Goal: Information Seeking & Learning: Learn about a topic

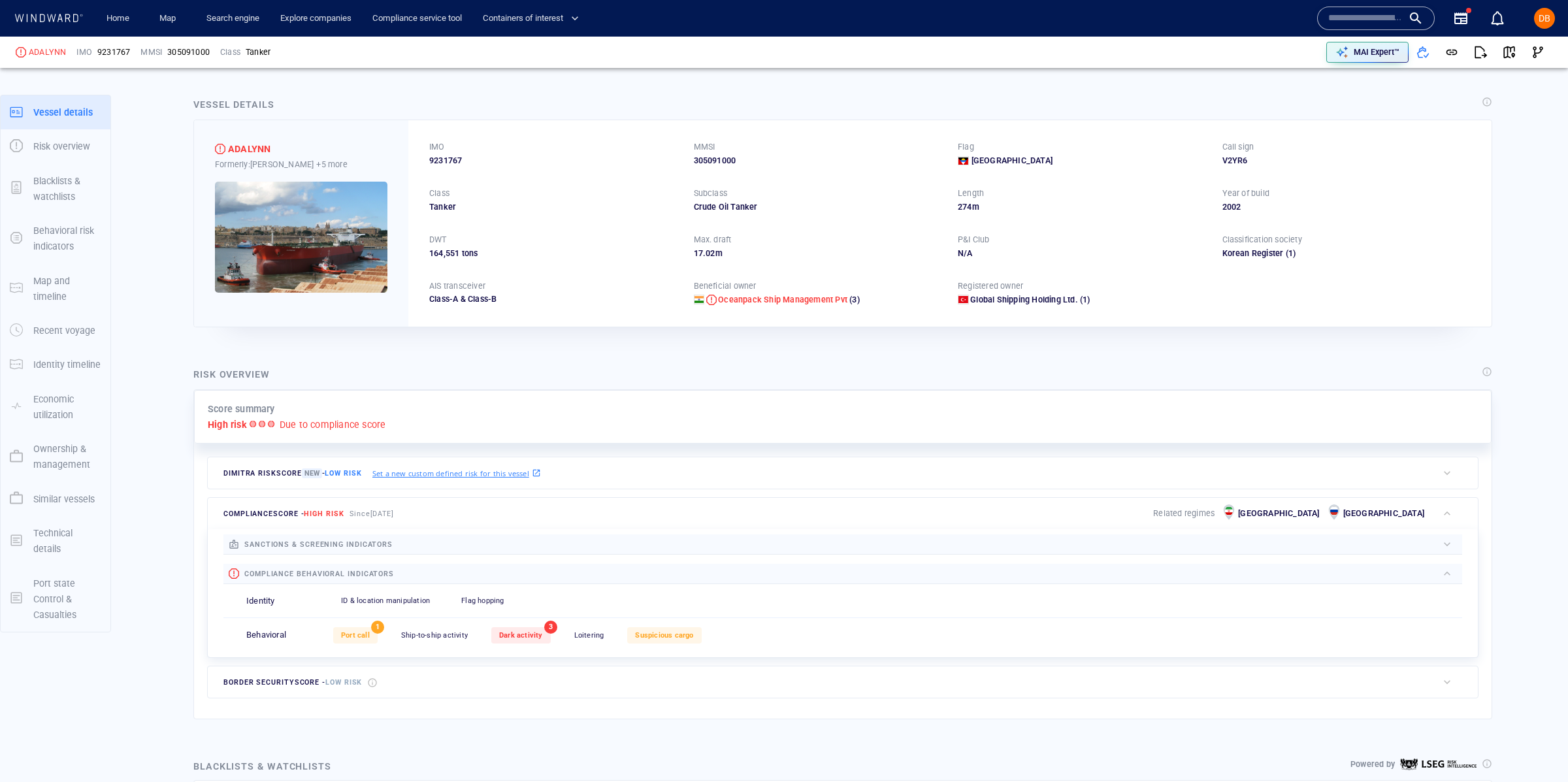
scroll to position [3, 0]
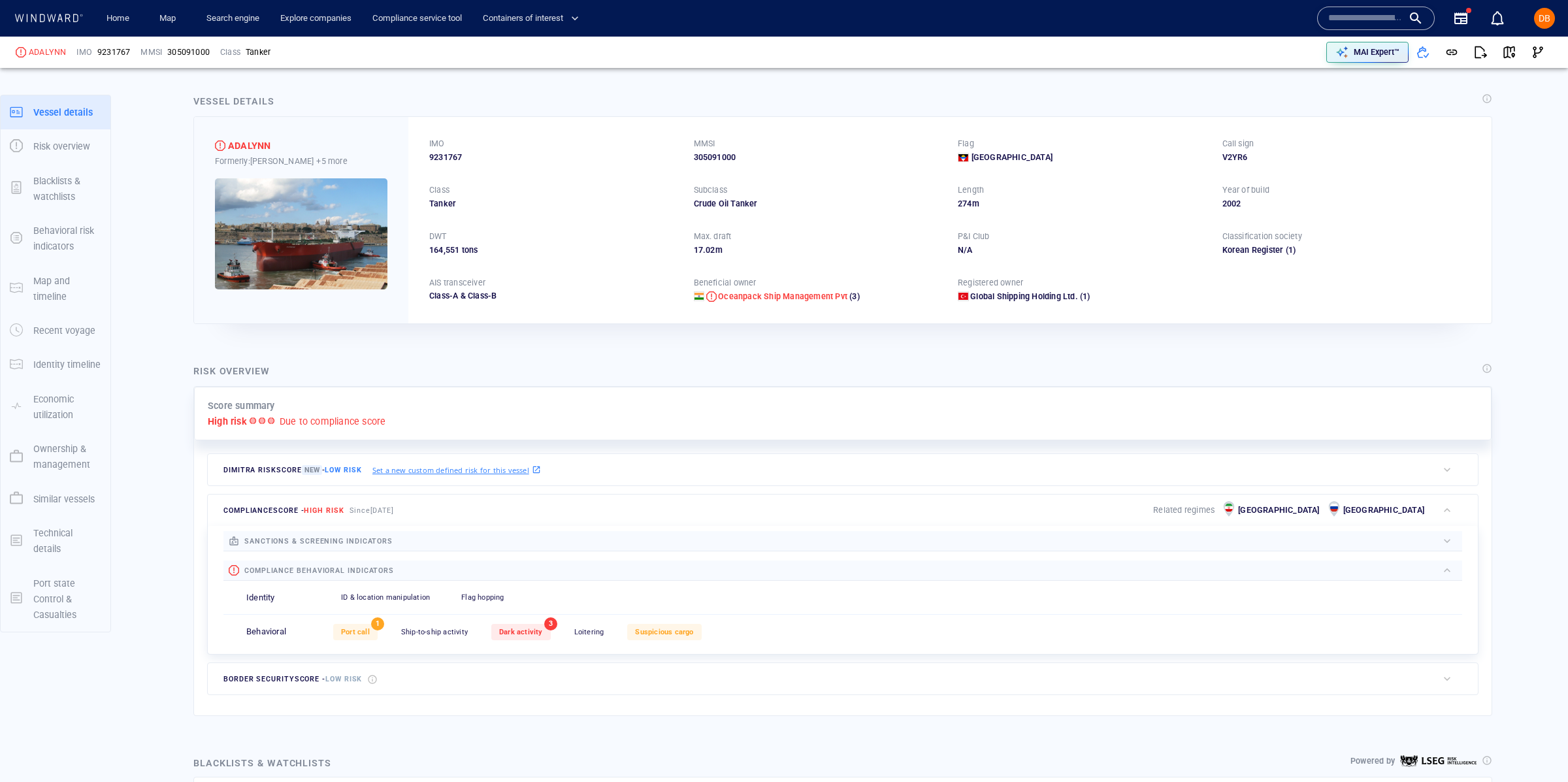
click at [1447, 540] on div "button" at bounding box center [1447, 541] width 13 height 13
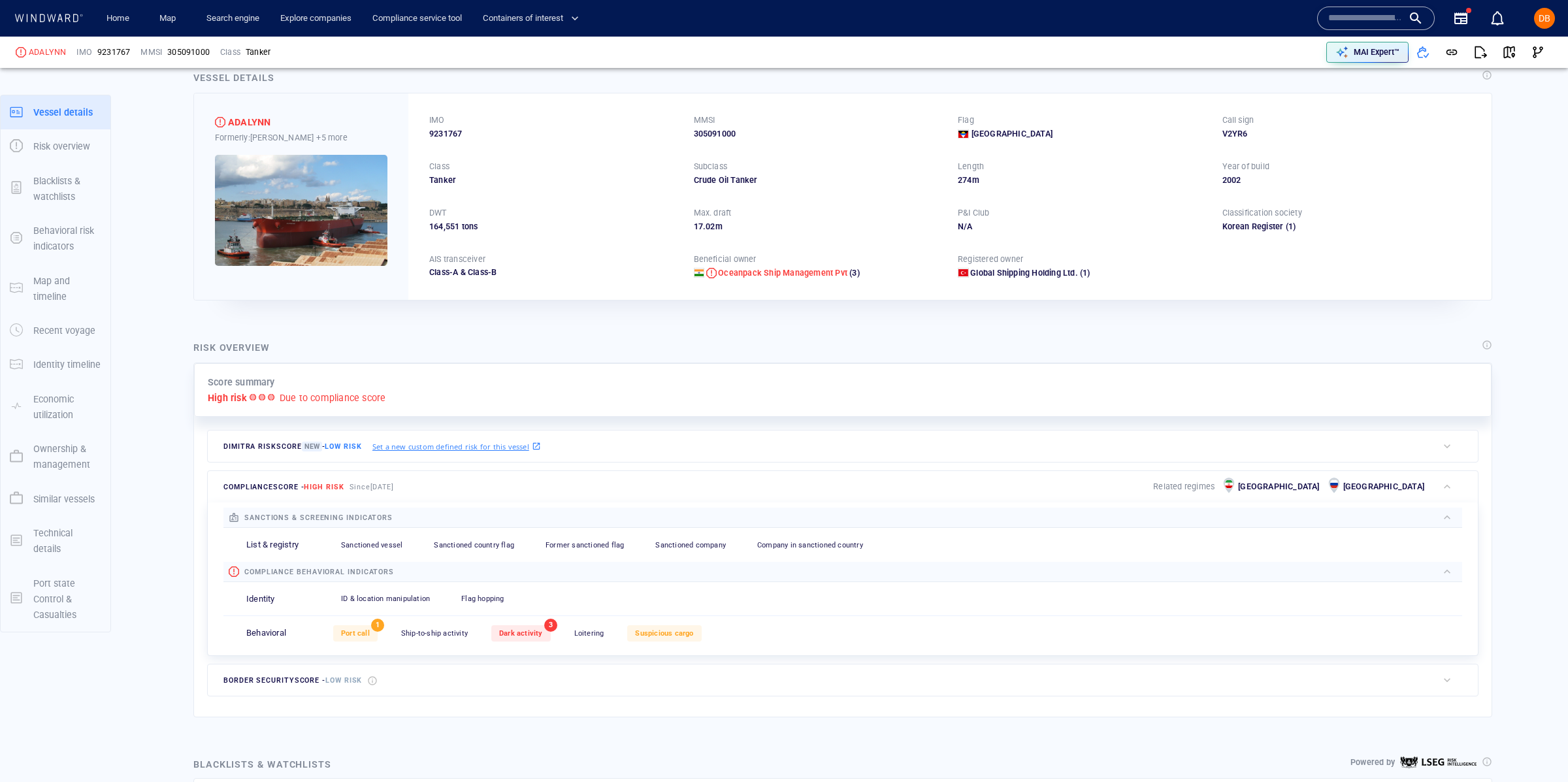
scroll to position [42, 0]
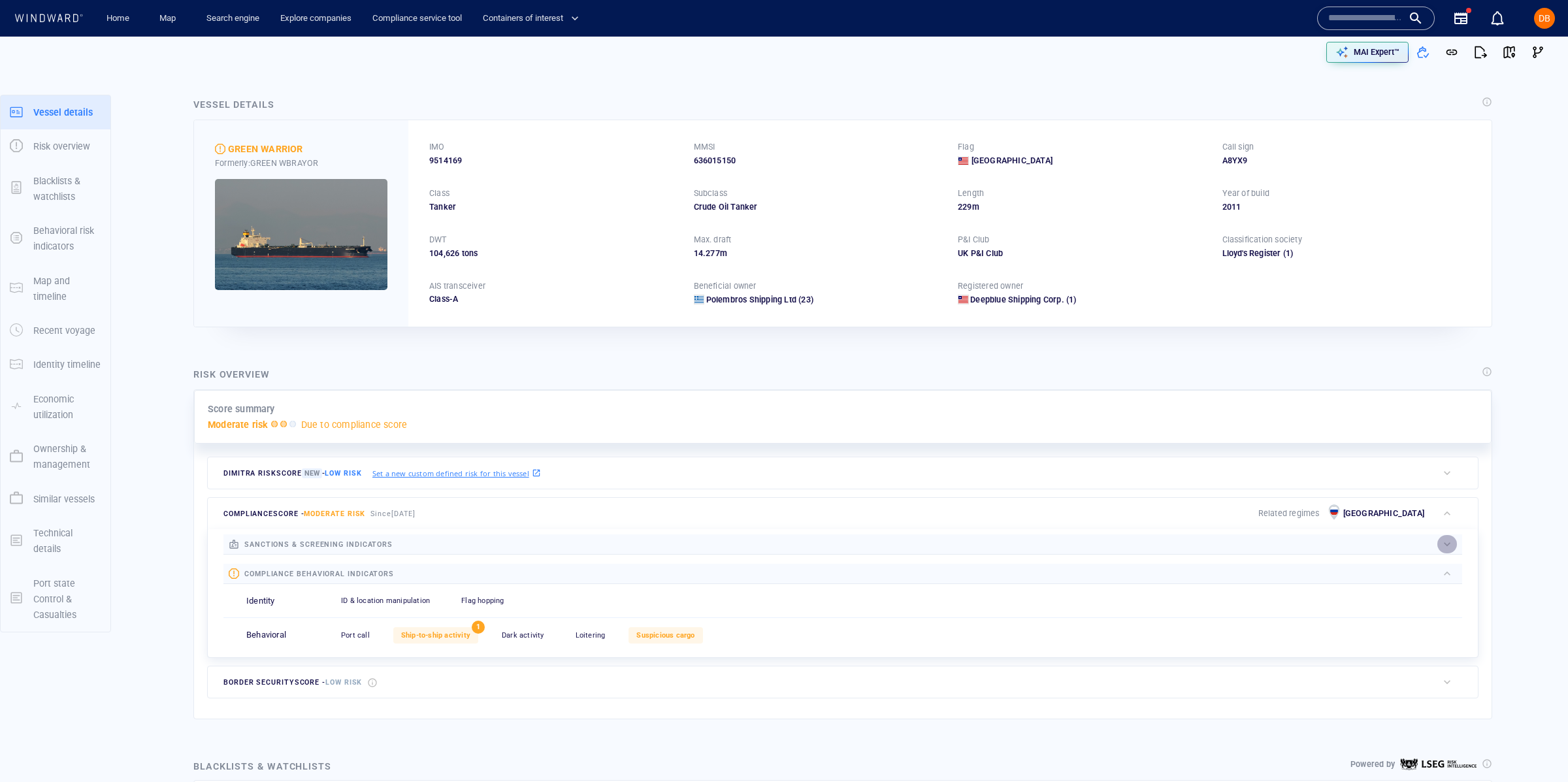
click at [1452, 546] on div "button" at bounding box center [1447, 544] width 13 height 13
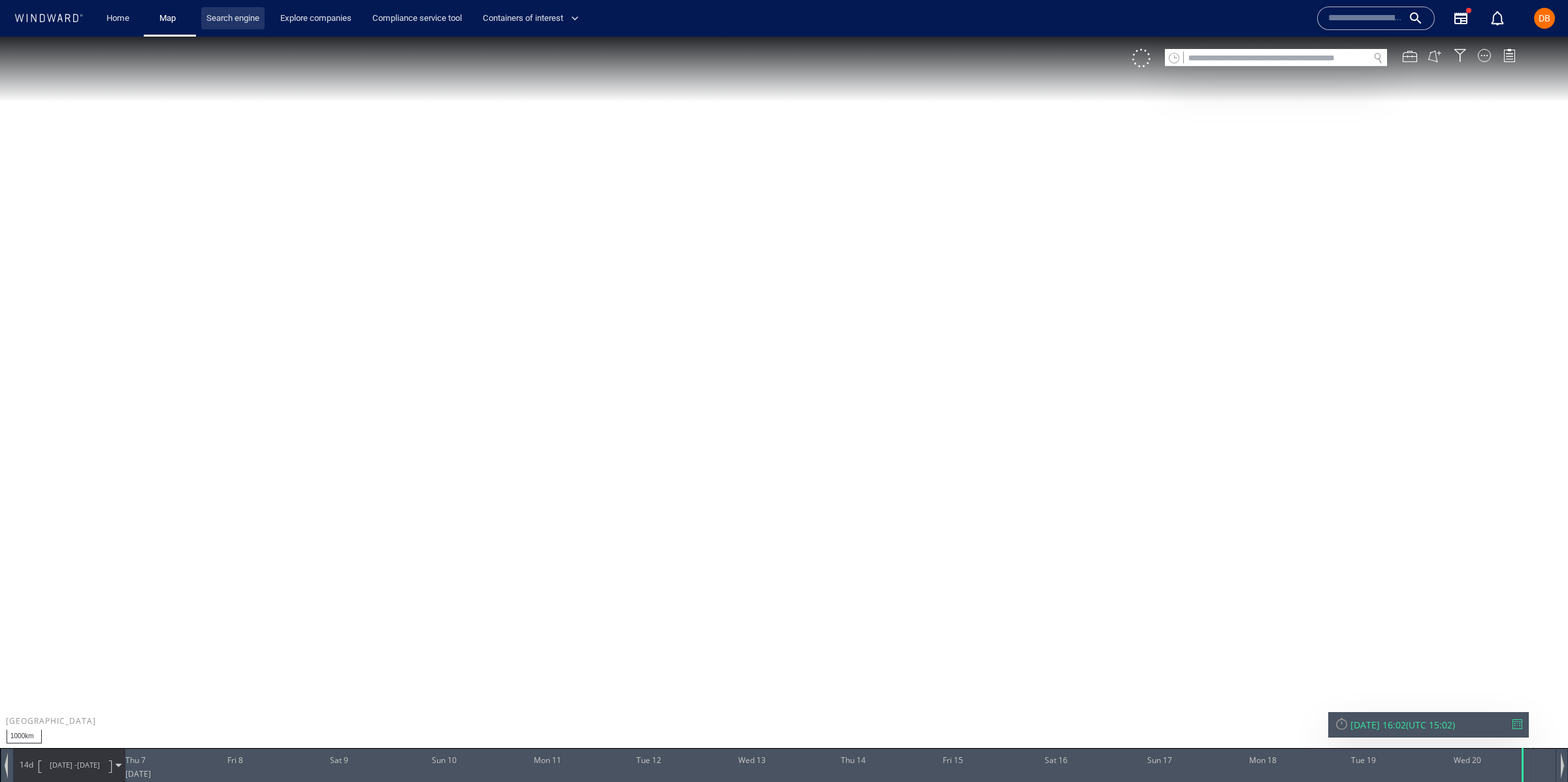
click at [248, 26] on link "Search engine" at bounding box center [233, 19] width 63 height 23
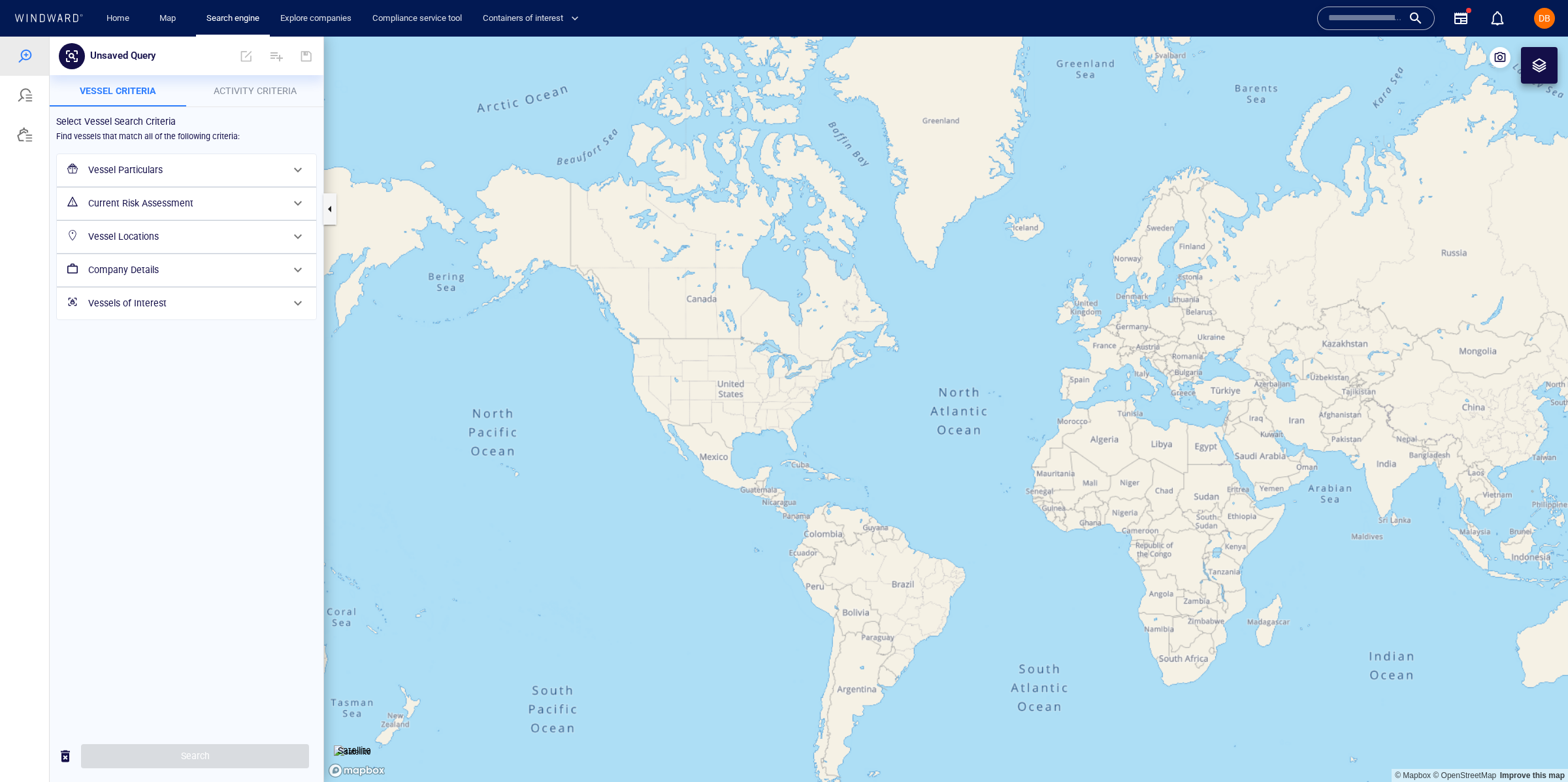
click at [165, 235] on h6 "Vessel Locations" at bounding box center [185, 237] width 194 height 16
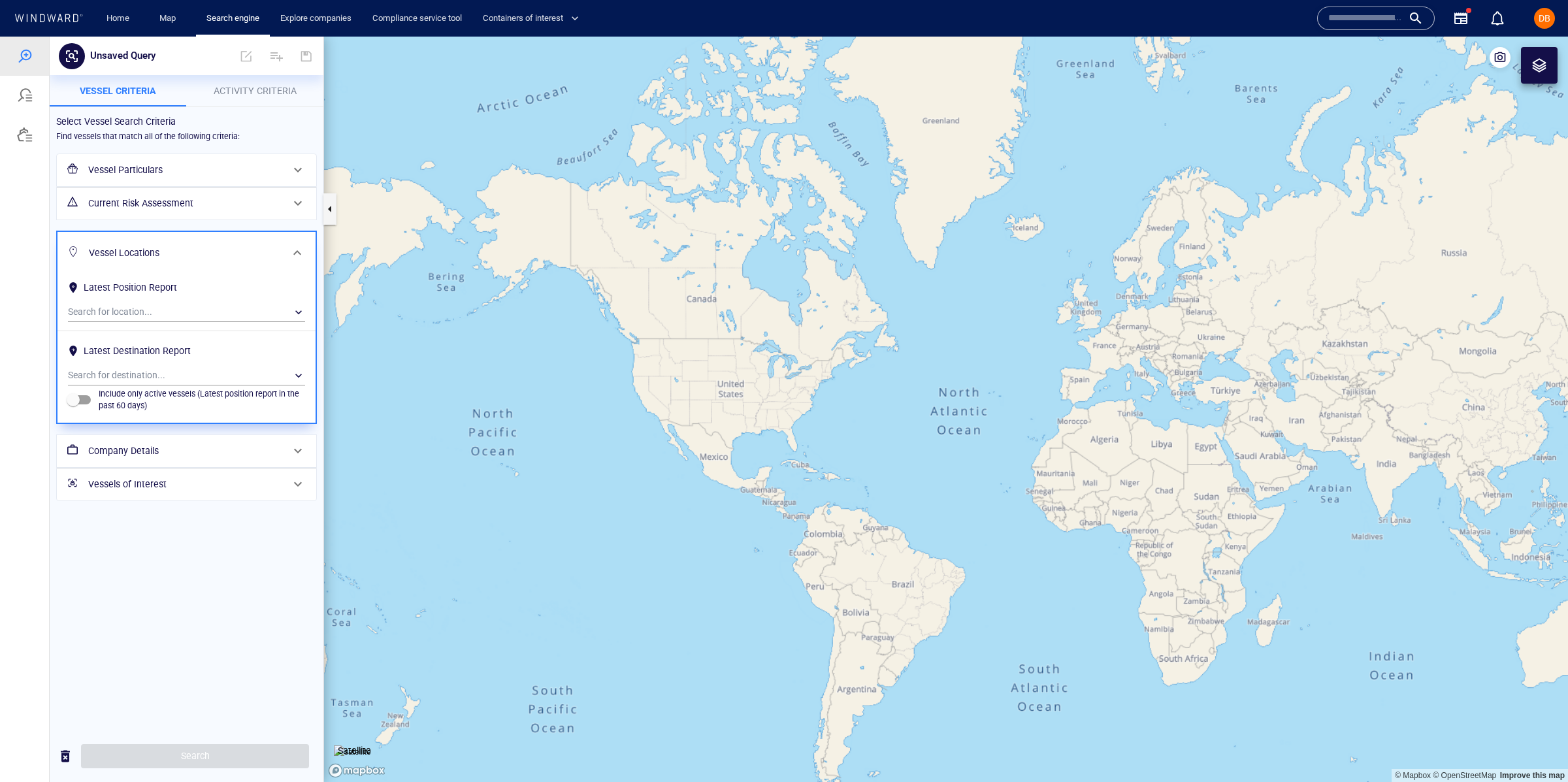
click at [165, 245] on div "Vessel Locations" at bounding box center [185, 253] width 203 height 27
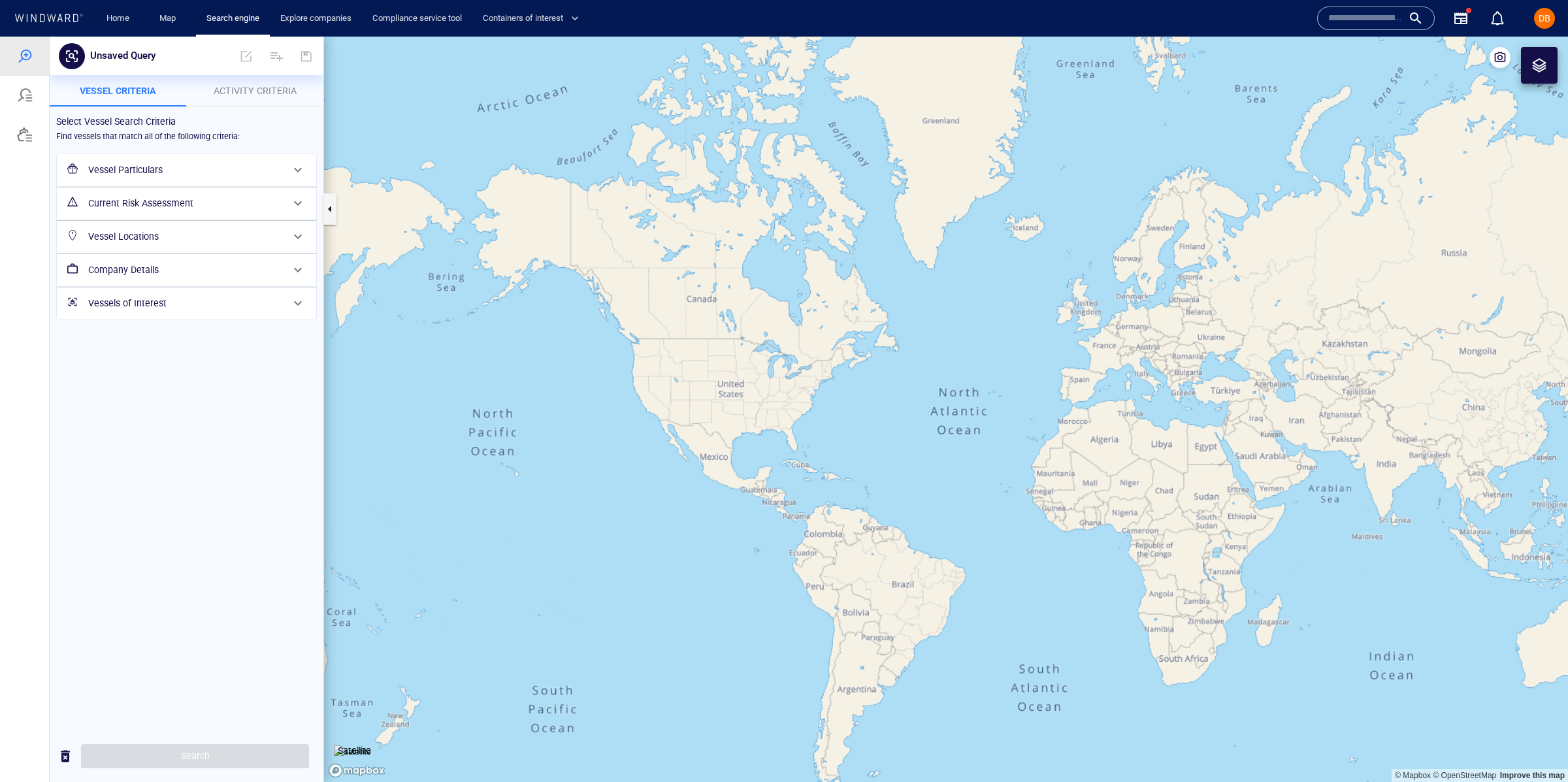
click at [171, 206] on h6 "Current Risk Assessment" at bounding box center [185, 204] width 194 height 16
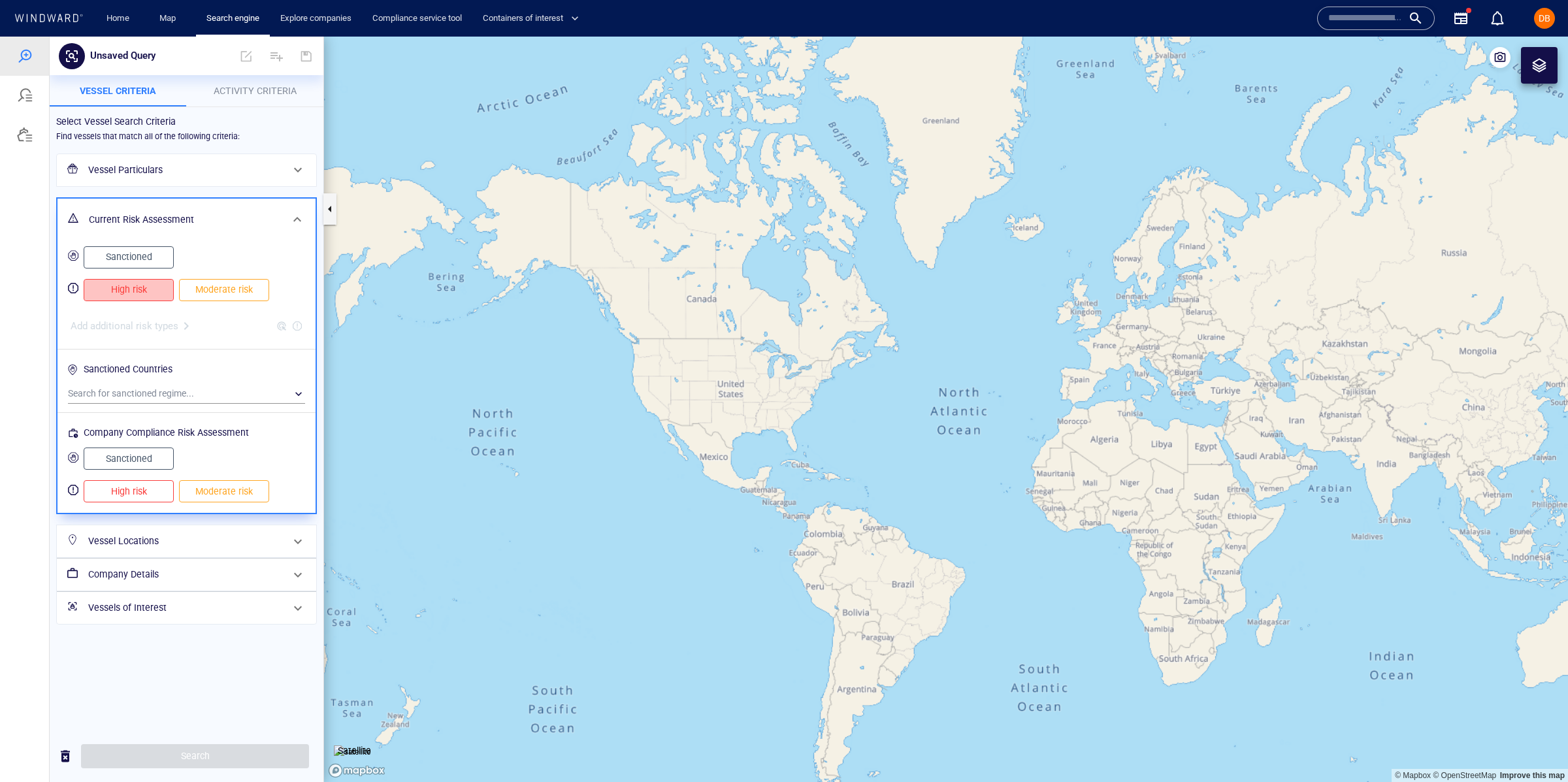
click at [141, 286] on span "High risk" at bounding box center [129, 290] width 63 height 16
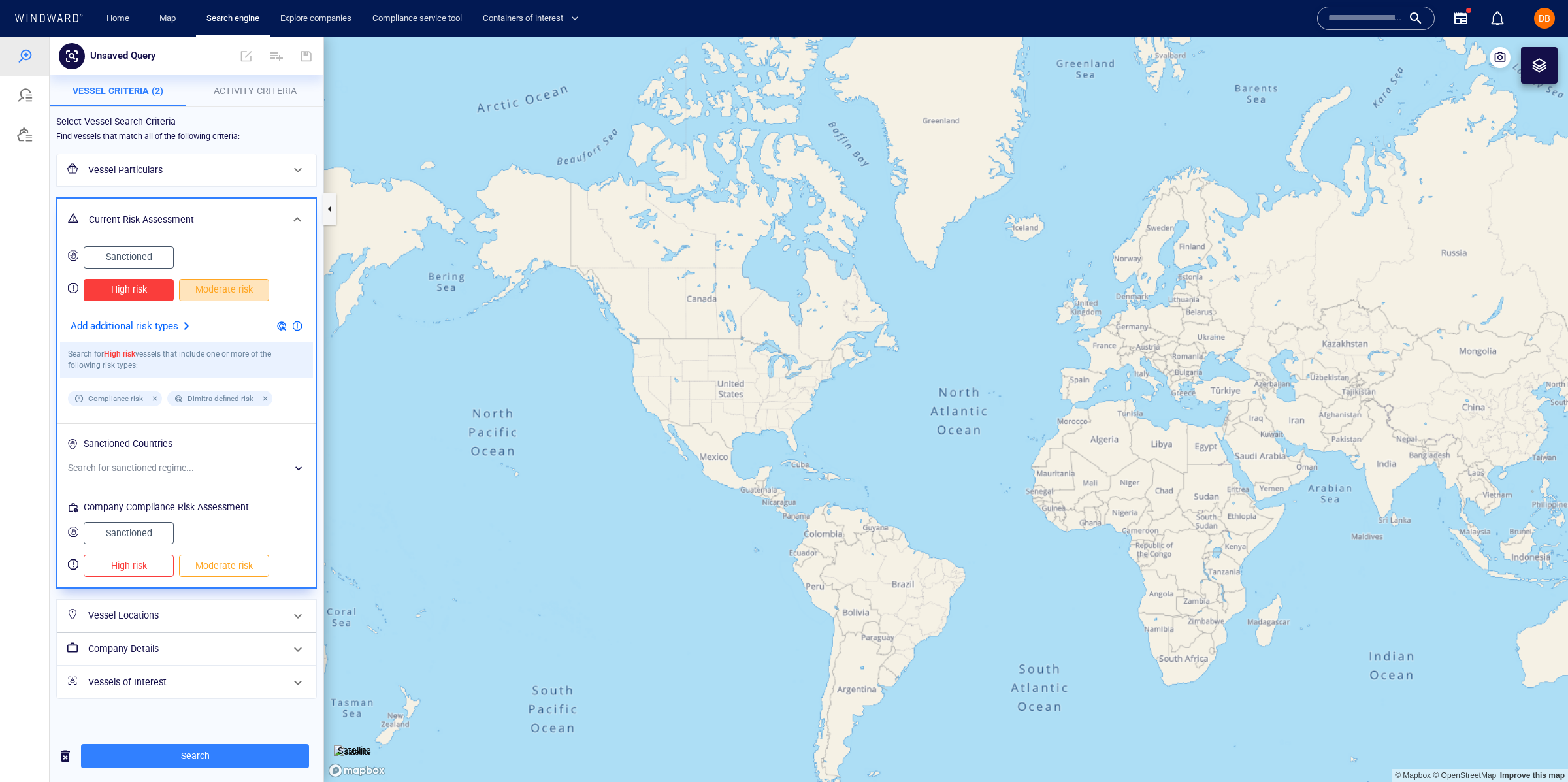
drag, startPoint x: 212, startPoint y: 286, endPoint x: 217, endPoint y: 304, distance: 18.7
click at [213, 286] on span "Moderate risk" at bounding box center [224, 290] width 63 height 16
drag, startPoint x: 124, startPoint y: 576, endPoint x: 180, endPoint y: 580, distance: 56.1
click at [130, 576] on button "High risk" at bounding box center [128, 566] width 90 height 22
click at [218, 584] on div "High risk Moderate risk" at bounding box center [186, 565] width 253 height 38
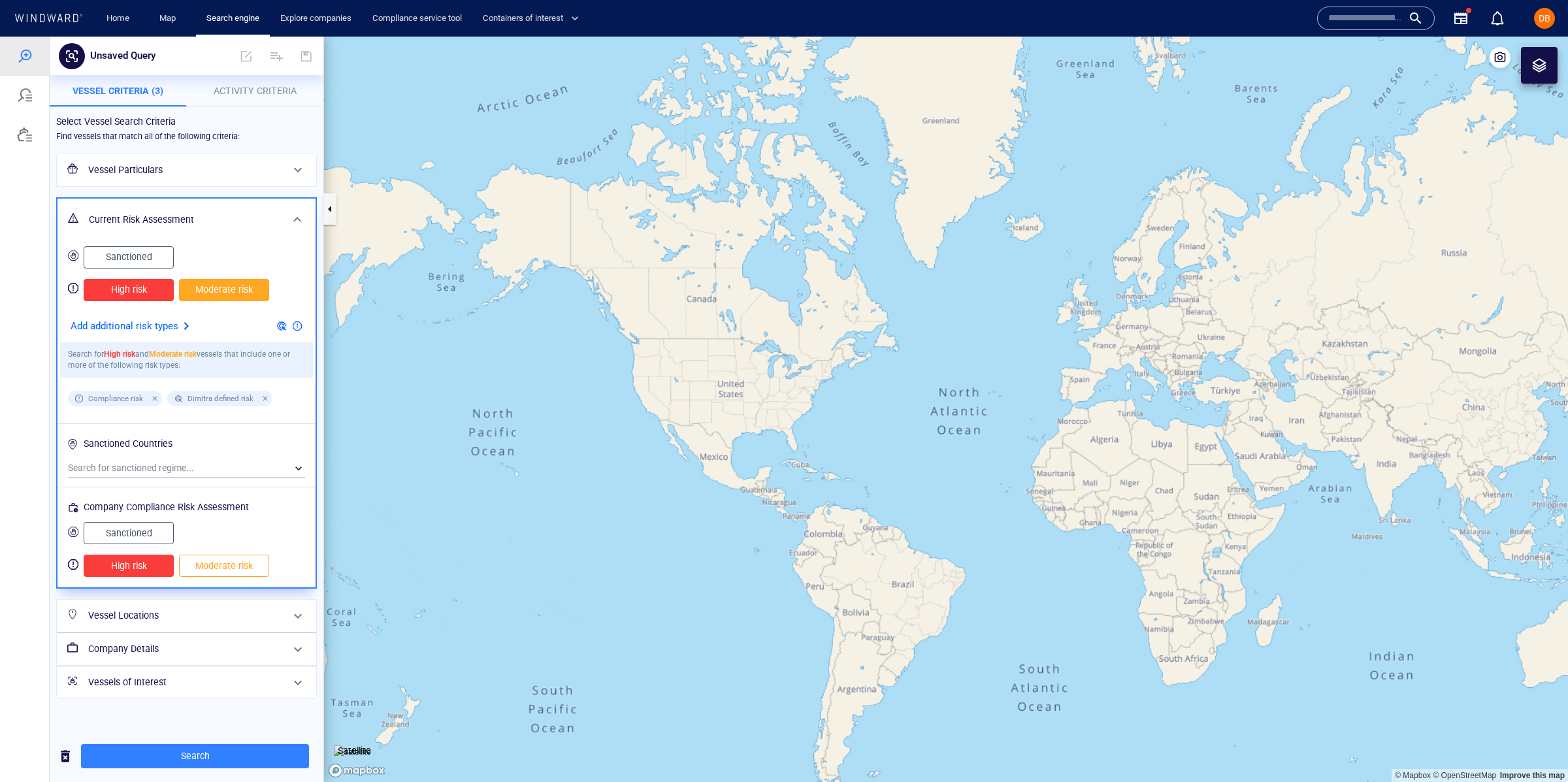
click at [225, 570] on span "Moderate risk" at bounding box center [224, 566] width 63 height 16
drag, startPoint x: 131, startPoint y: 535, endPoint x: 130, endPoint y: 474, distance: 61.0
click at [132, 535] on span "Sanctioned" at bounding box center [129, 533] width 63 height 16
click at [138, 247] on button "Sanctioned" at bounding box center [128, 257] width 90 height 22
click at [251, 617] on h6 "Vessel Locations" at bounding box center [185, 616] width 194 height 16
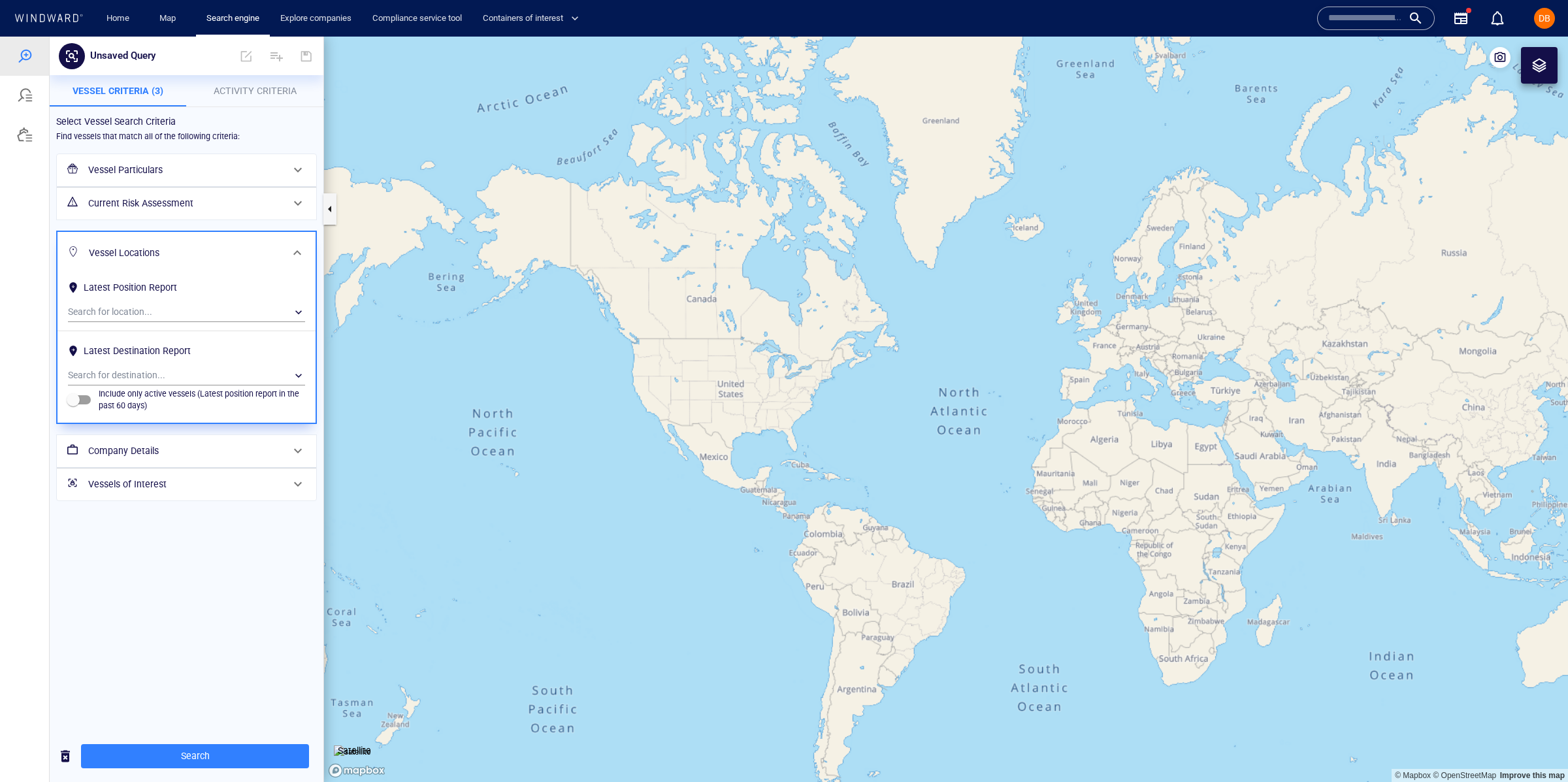
drag, startPoint x: 247, startPoint y: 259, endPoint x: 245, endPoint y: 248, distance: 11.2
click at [247, 259] on h6 "Vessel Locations" at bounding box center [185, 253] width 192 height 16
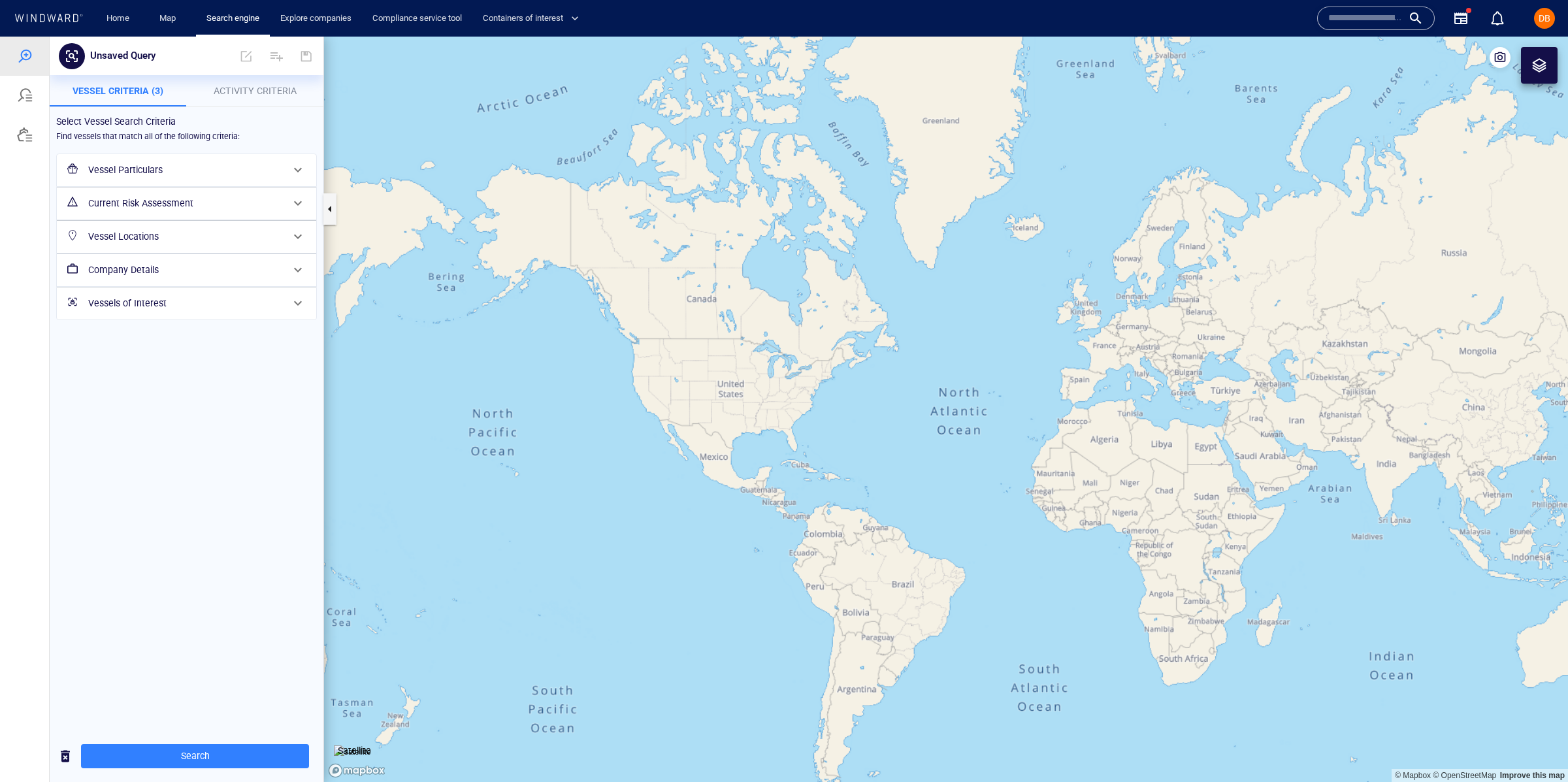
click at [245, 171] on h6 "Vessel Particulars" at bounding box center [185, 170] width 194 height 16
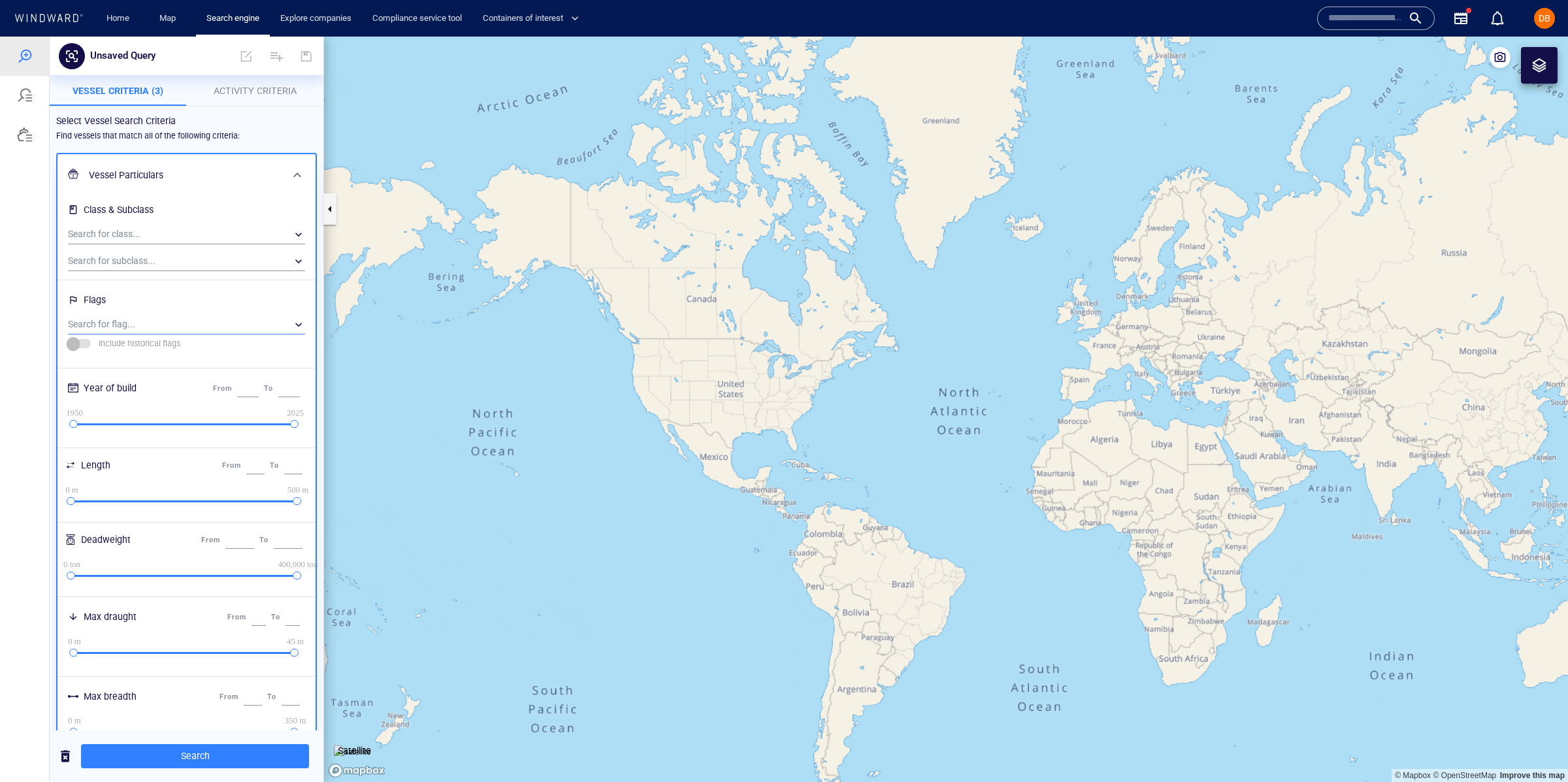
click at [133, 329] on div "​" at bounding box center [186, 324] width 237 height 19
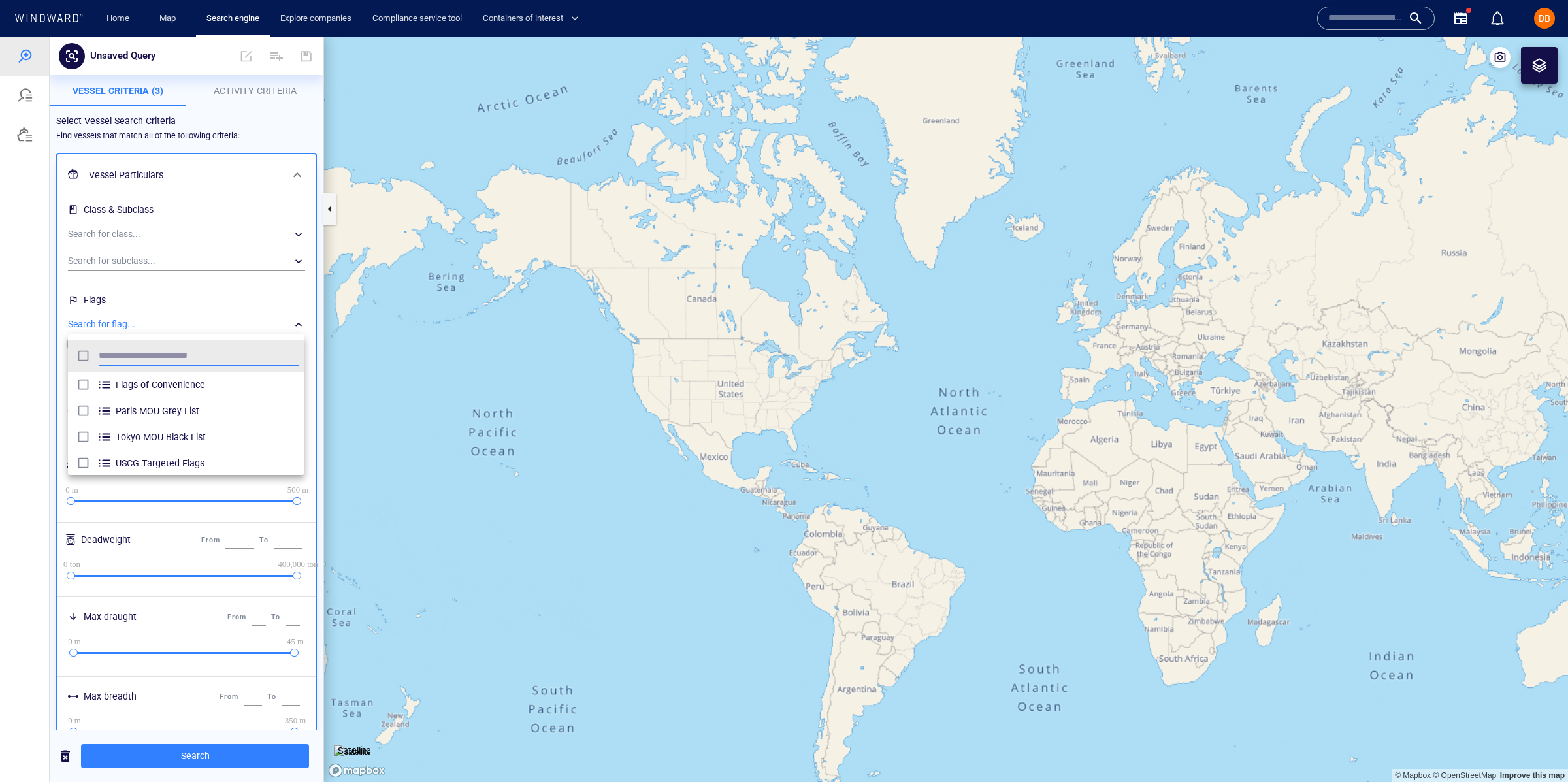
scroll to position [129, 236]
click at [147, 385] on span "Flags of Convenience" at bounding box center [207, 384] width 183 height 16
click at [218, 165] on div at bounding box center [784, 409] width 1568 height 745
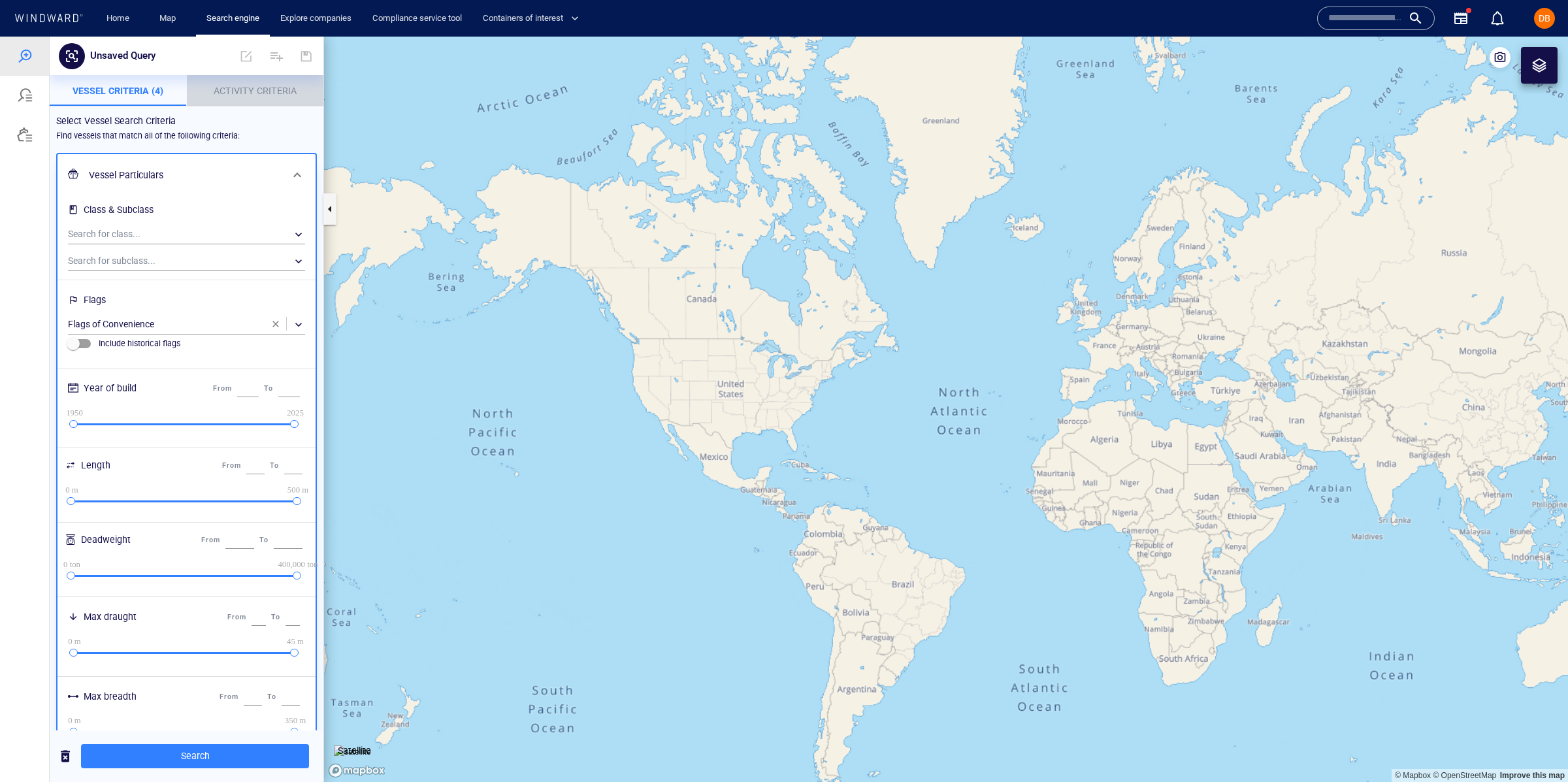
click at [242, 98] on p "Activity Criteria" at bounding box center [255, 90] width 122 height 16
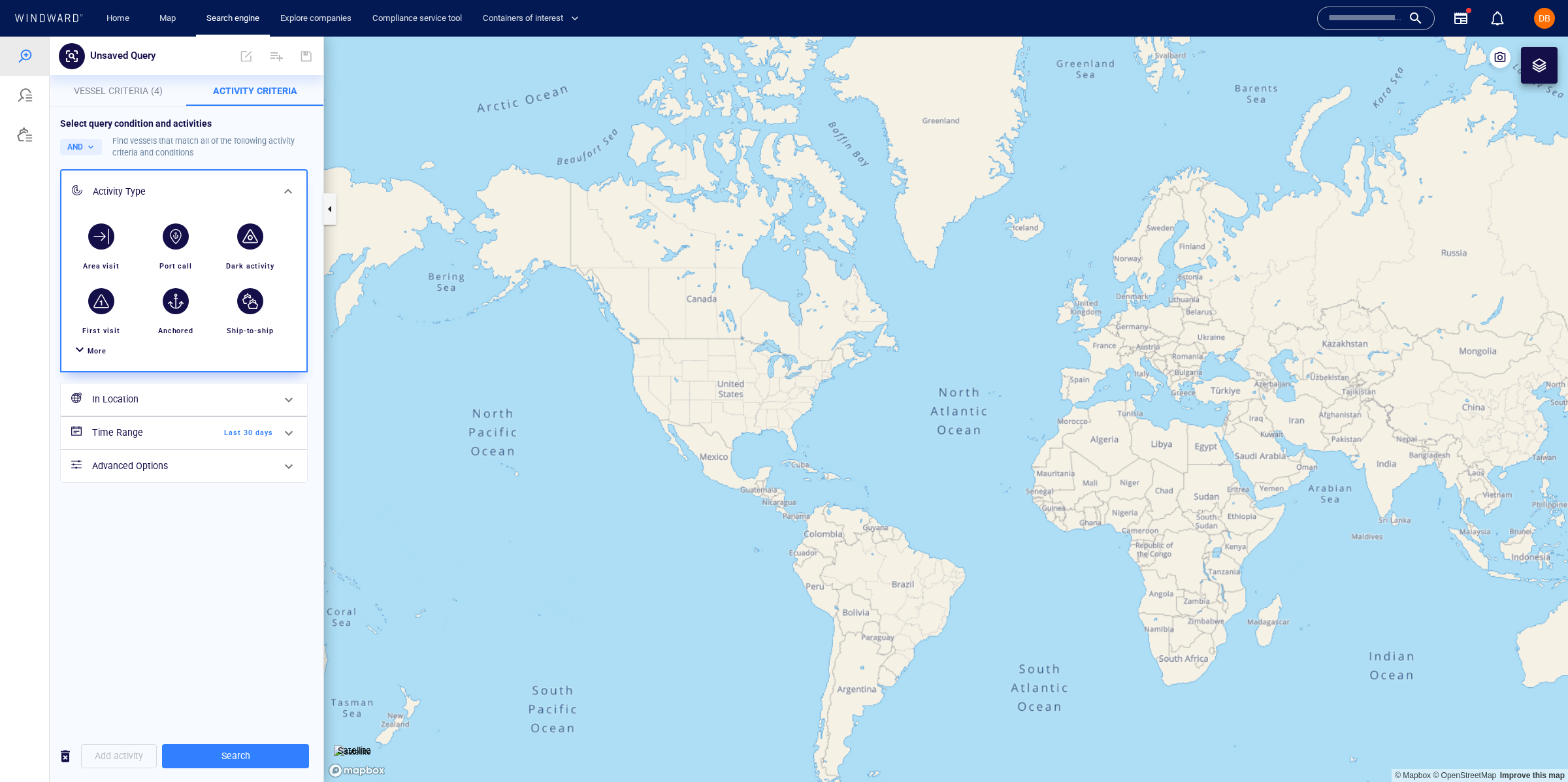
click at [124, 79] on button "Vessel Criteria (4)" at bounding box center [119, 91] width 137 height 31
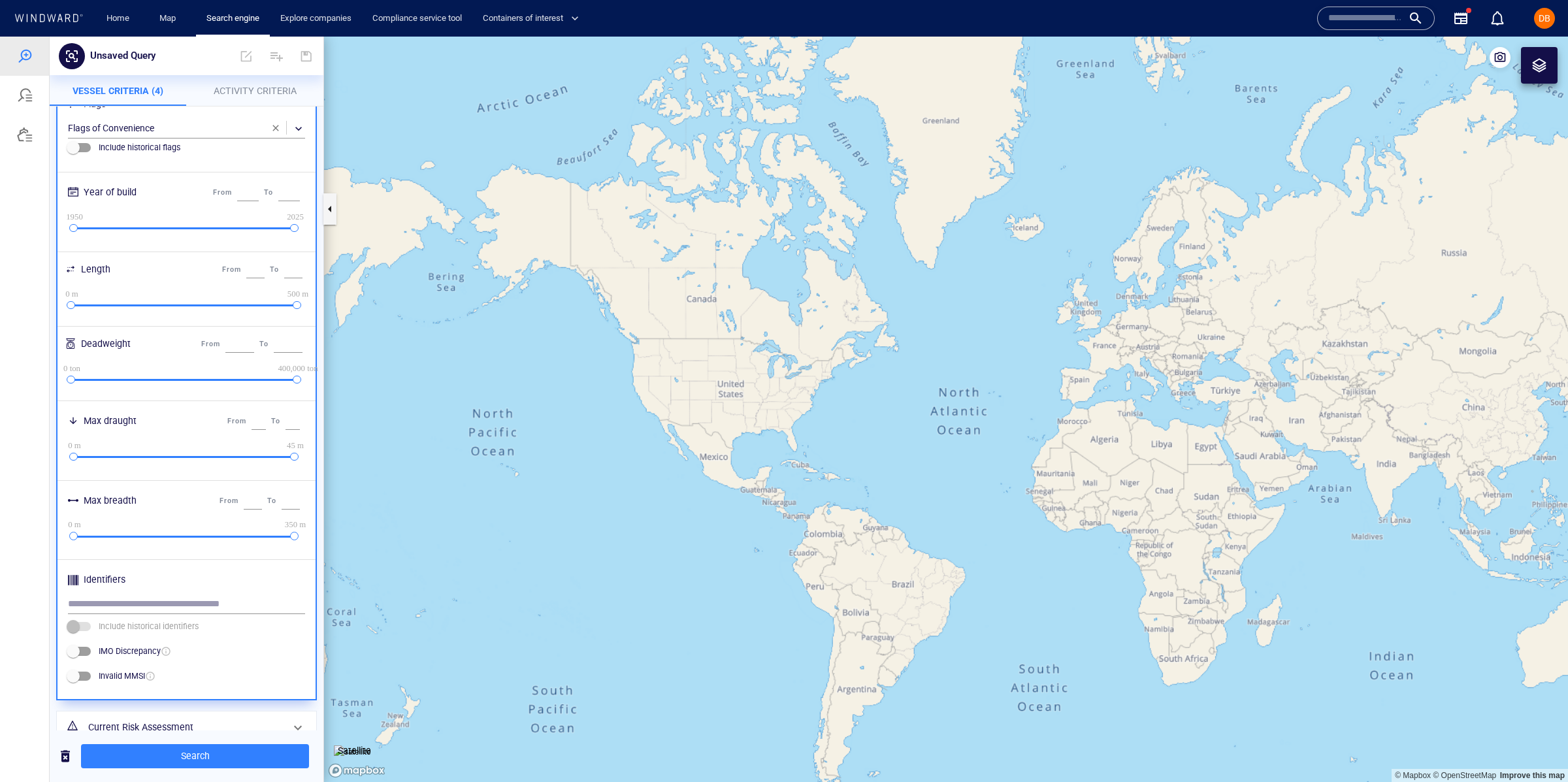
scroll to position [318, 0]
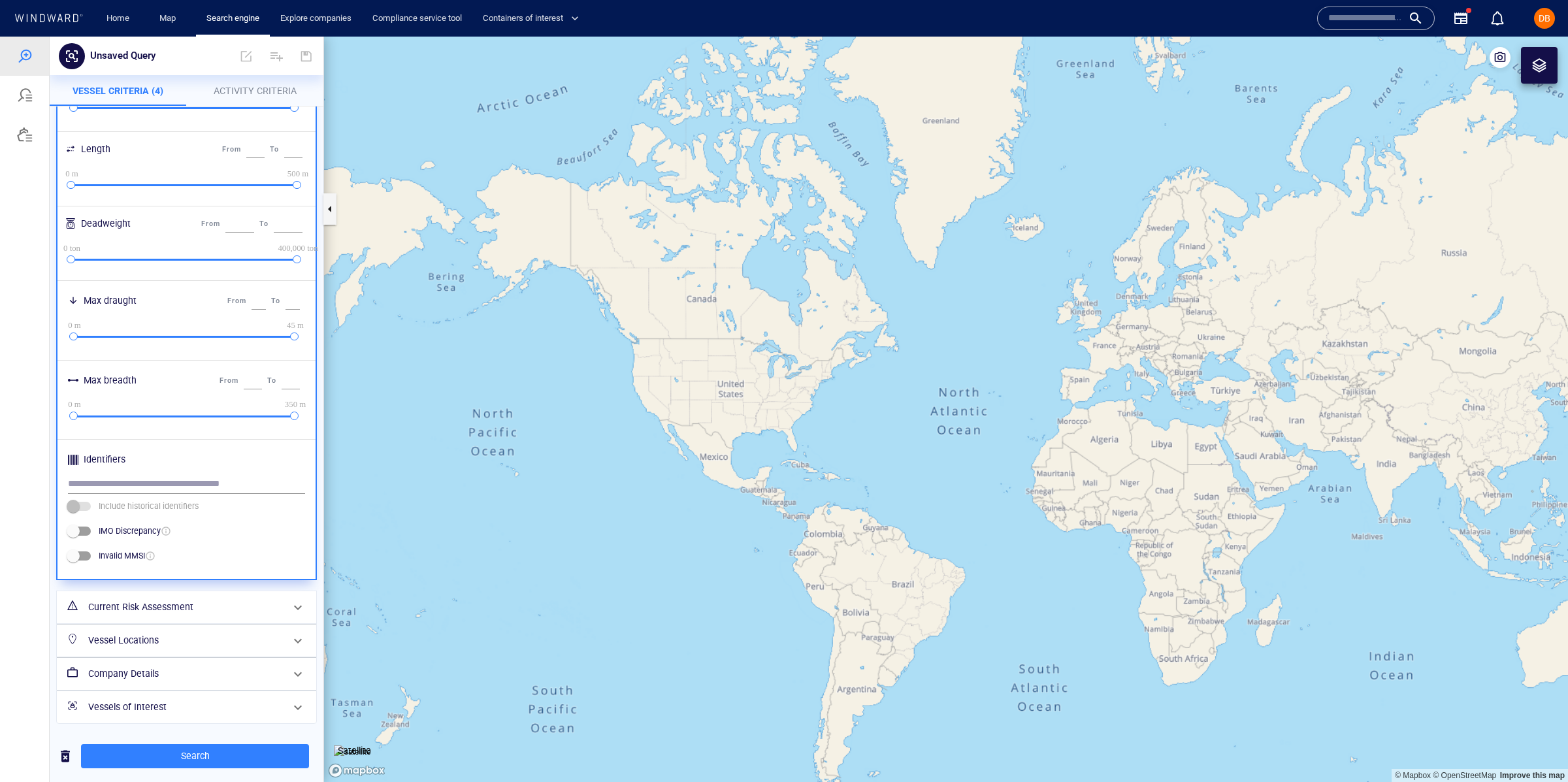
click at [211, 608] on h6 "Current Risk Assessment" at bounding box center [185, 607] width 194 height 16
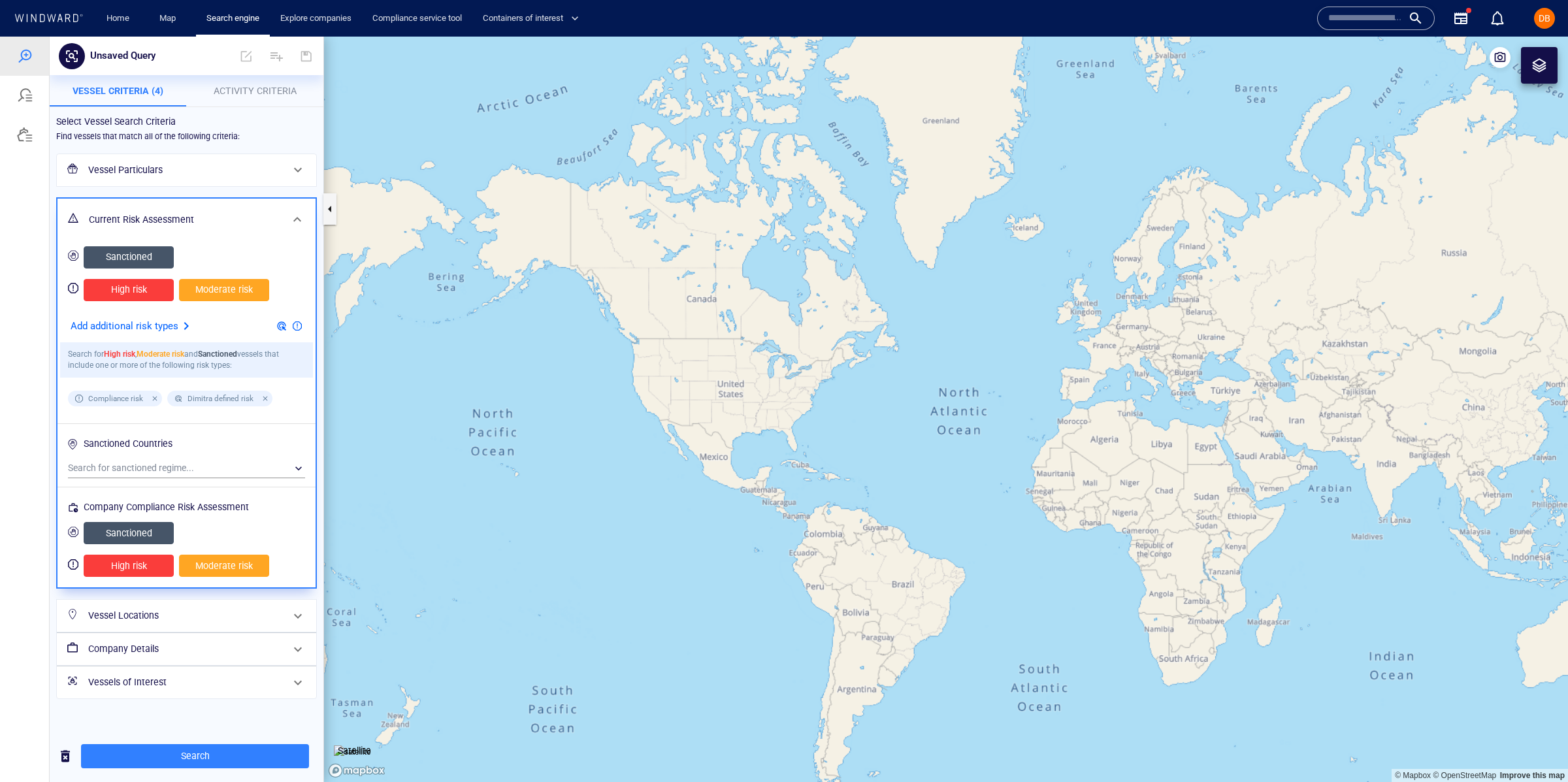
click at [269, 210] on div "Current Risk Assessment" at bounding box center [185, 220] width 203 height 27
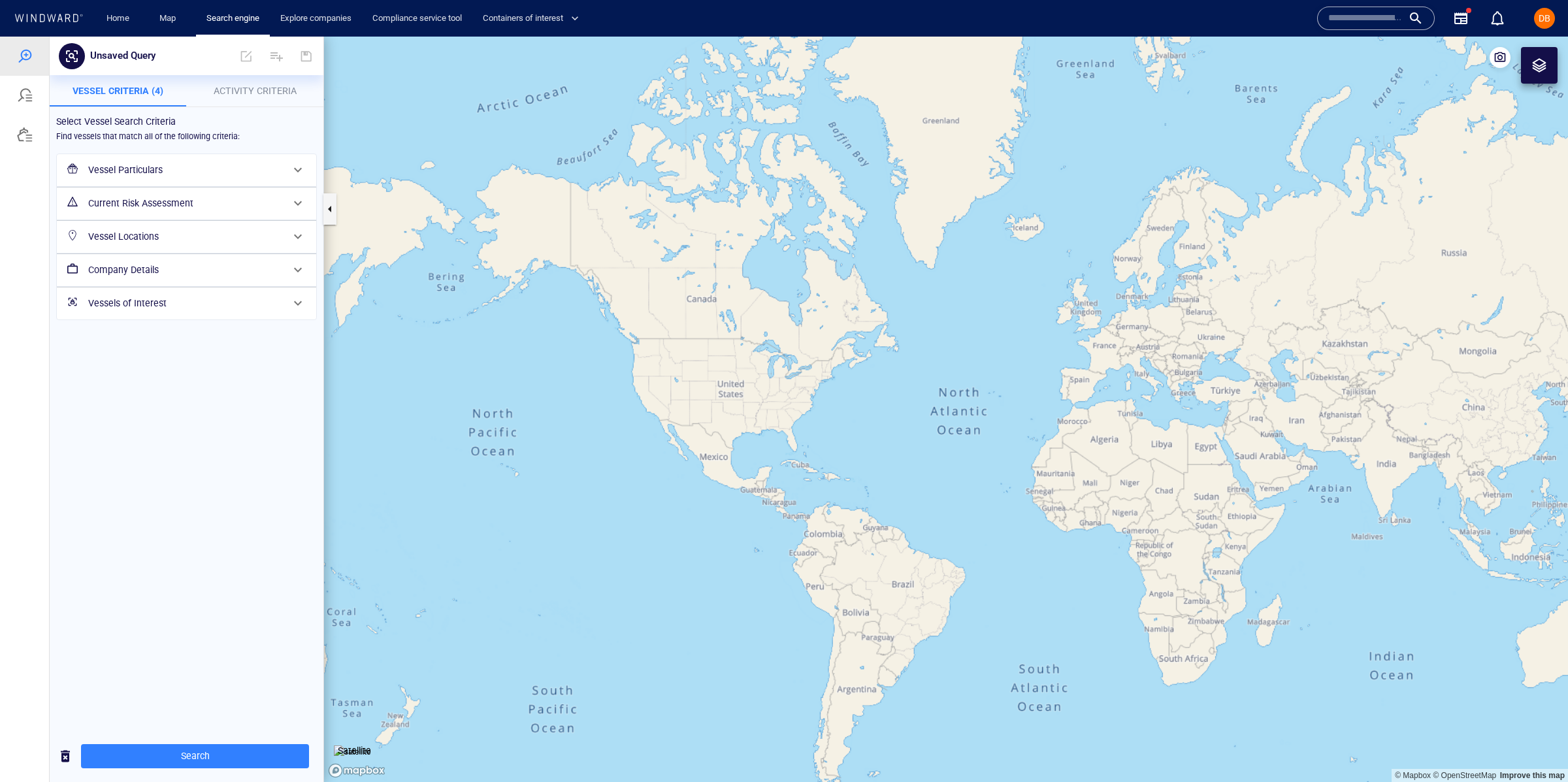
click at [178, 308] on h6 "Vessels of Interest" at bounding box center [185, 303] width 194 height 16
click at [183, 309] on div "Vessels of Interest" at bounding box center [185, 320] width 203 height 27
click at [186, 263] on h6 "Company Details" at bounding box center [185, 270] width 194 height 16
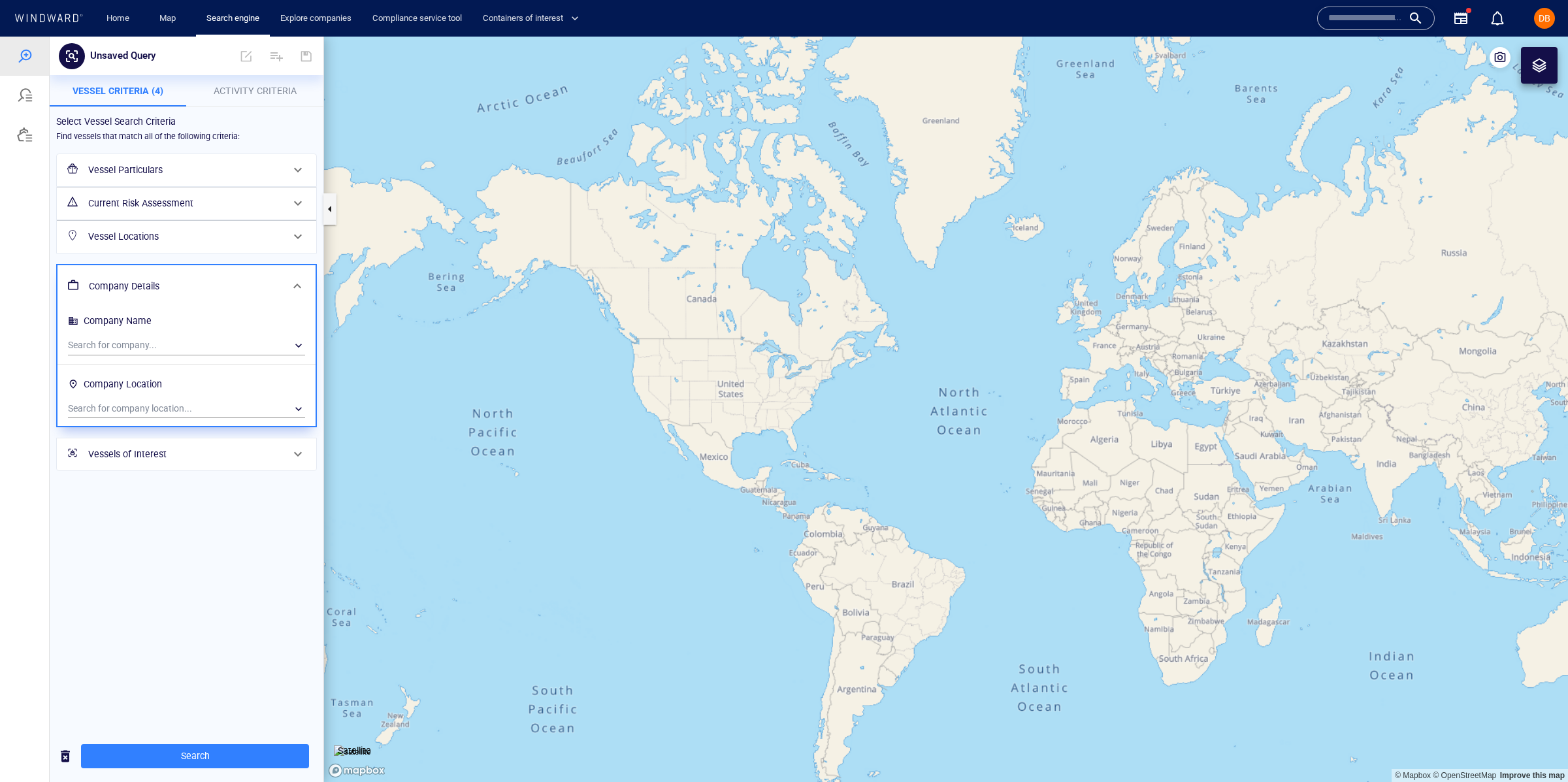
click at [193, 275] on div "Company Details" at bounding box center [185, 286] width 203 height 27
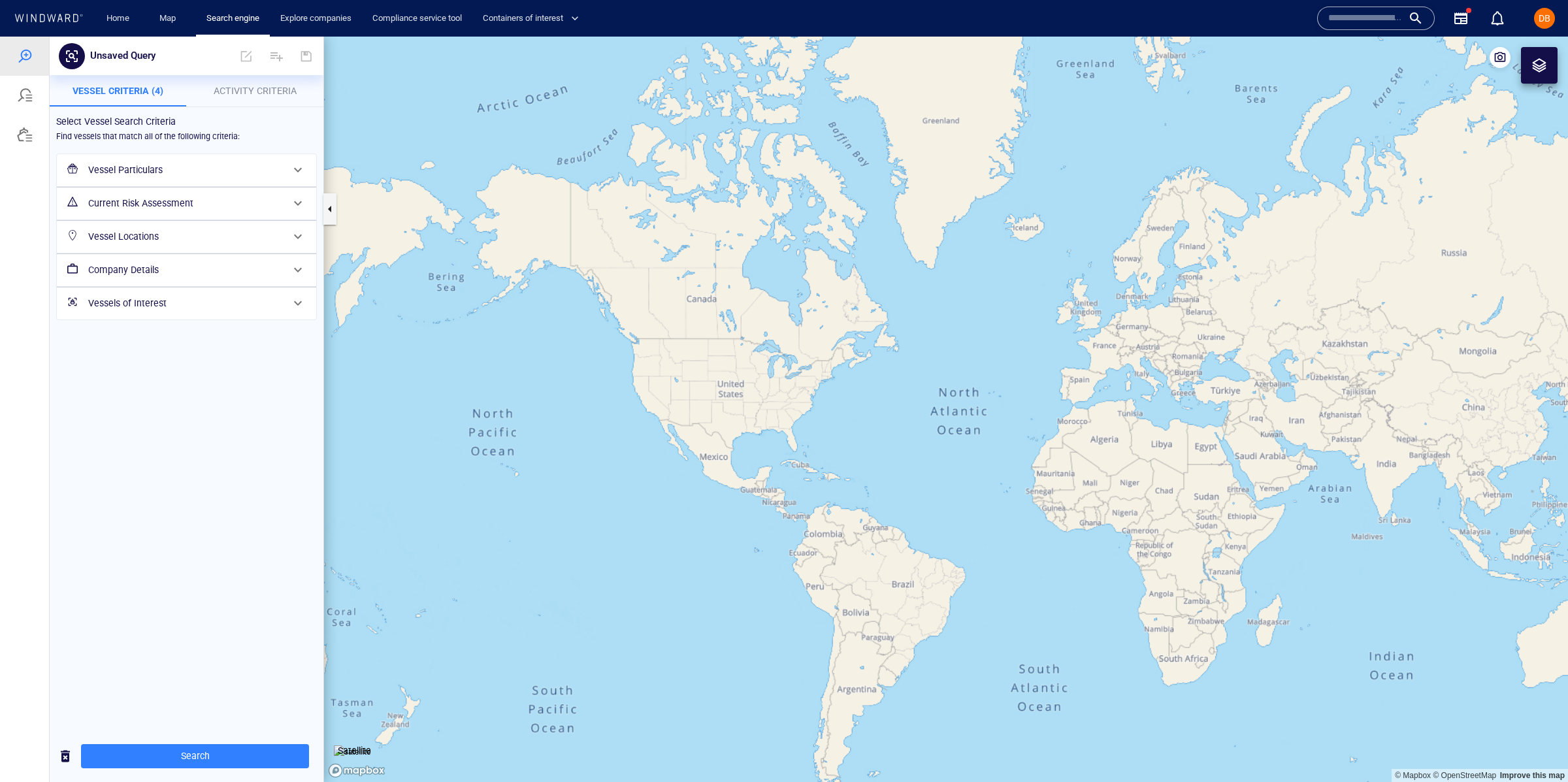
click at [188, 234] on h6 "Vessel Locations" at bounding box center [185, 237] width 194 height 16
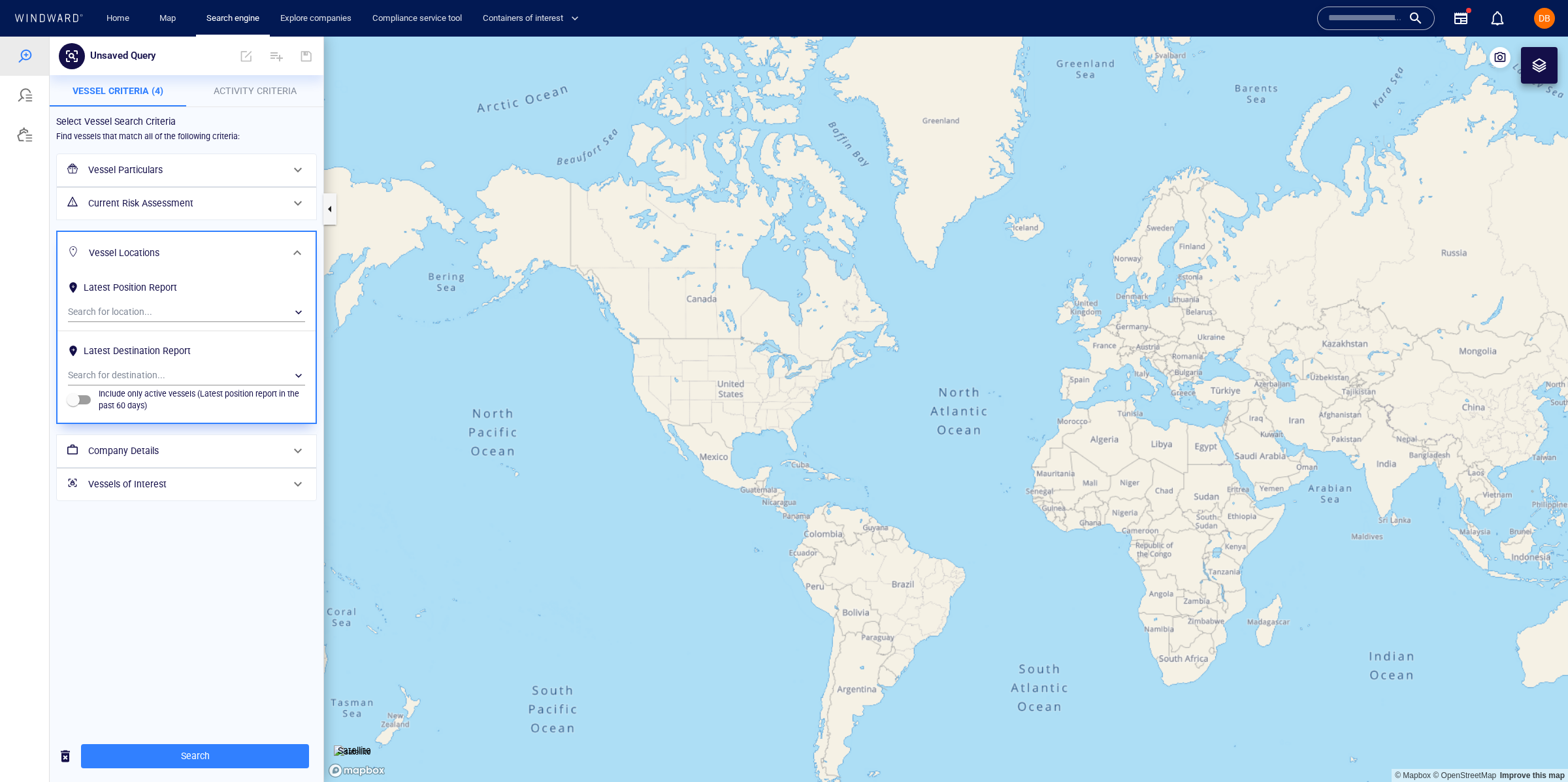
click at [192, 233] on div "Vessel Locations" at bounding box center [186, 253] width 258 height 42
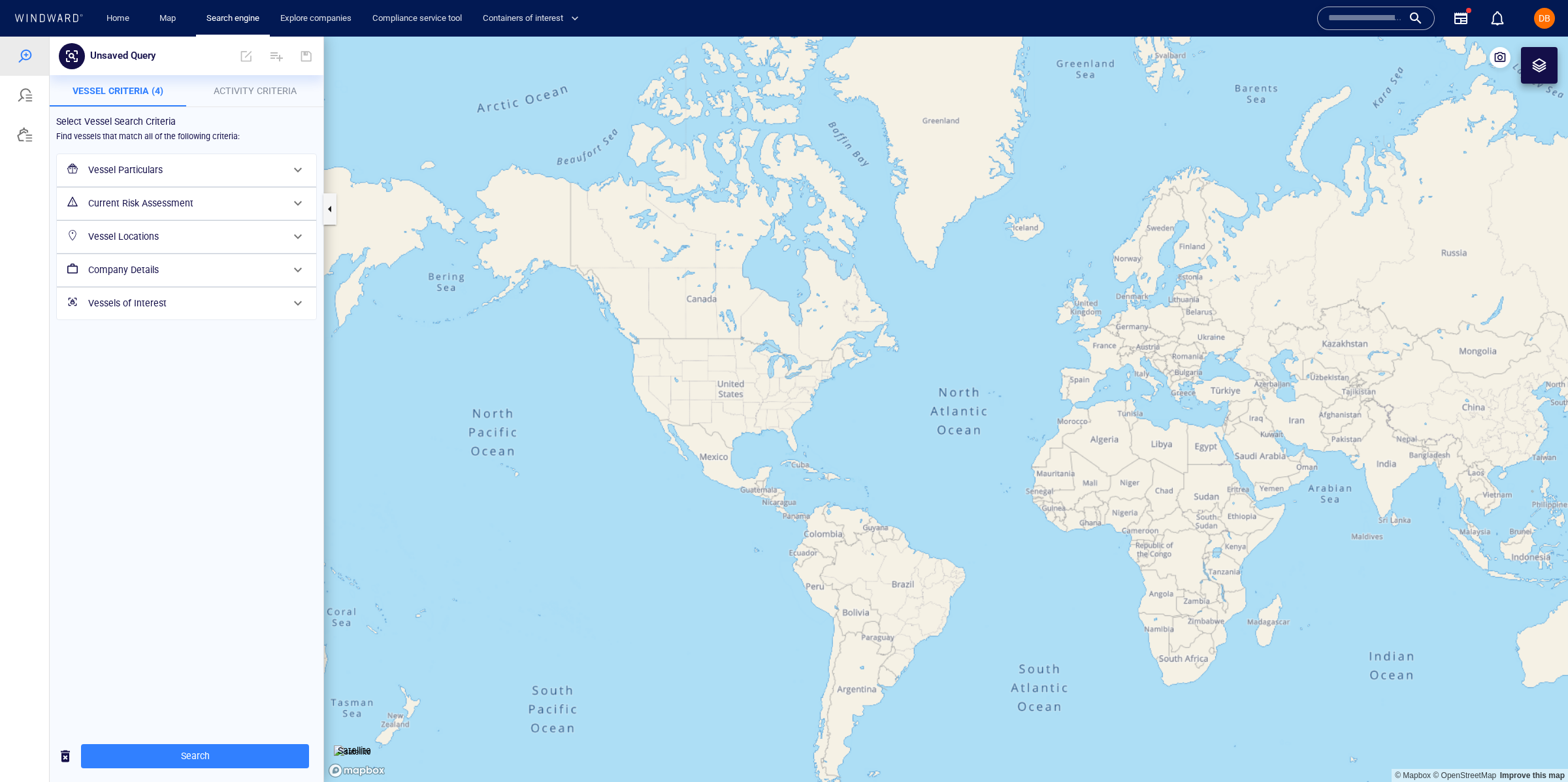
click at [207, 165] on h6 "Vessel Particulars" at bounding box center [185, 170] width 194 height 16
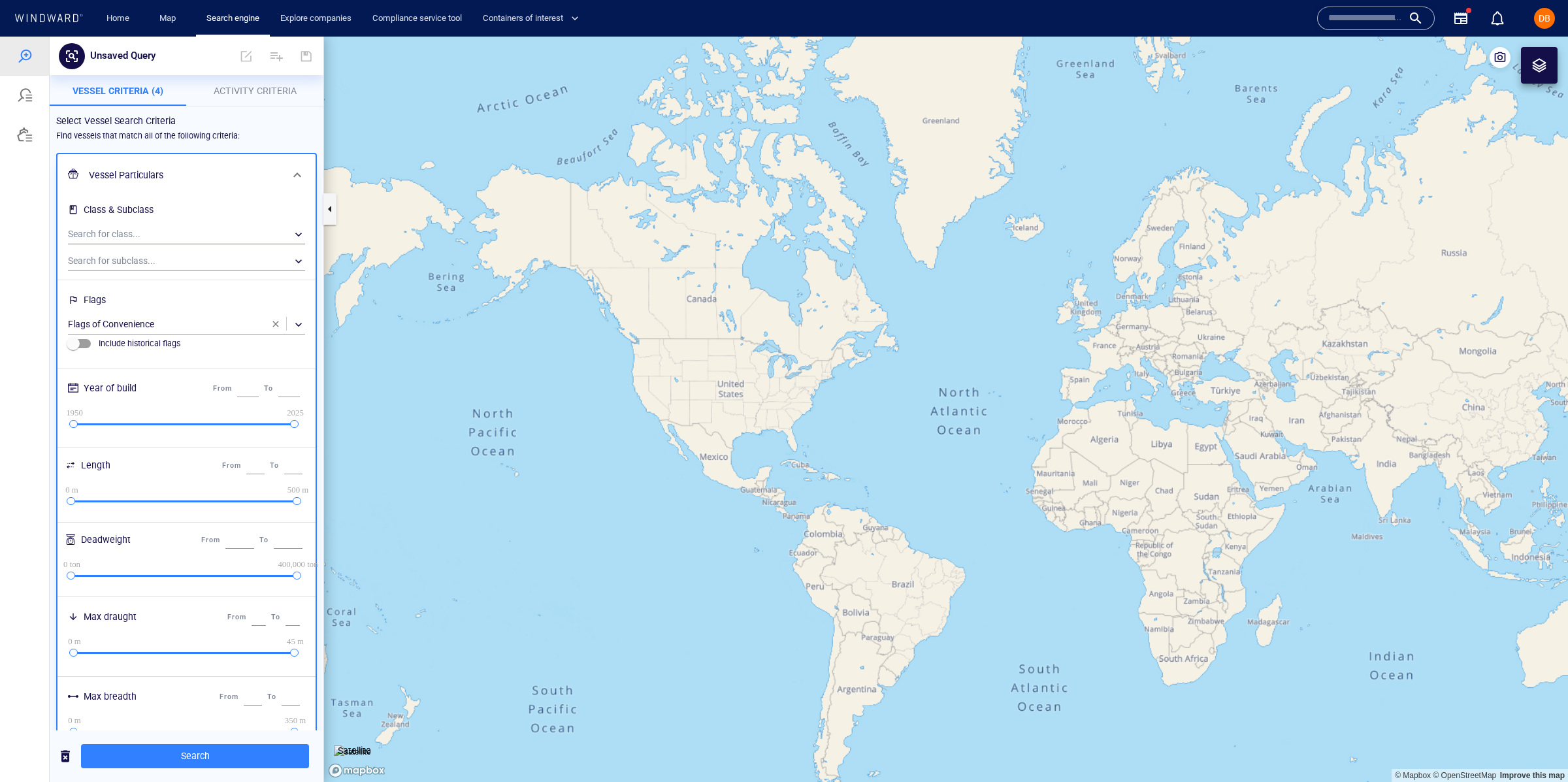
click at [186, 235] on div "​" at bounding box center [186, 234] width 237 height 19
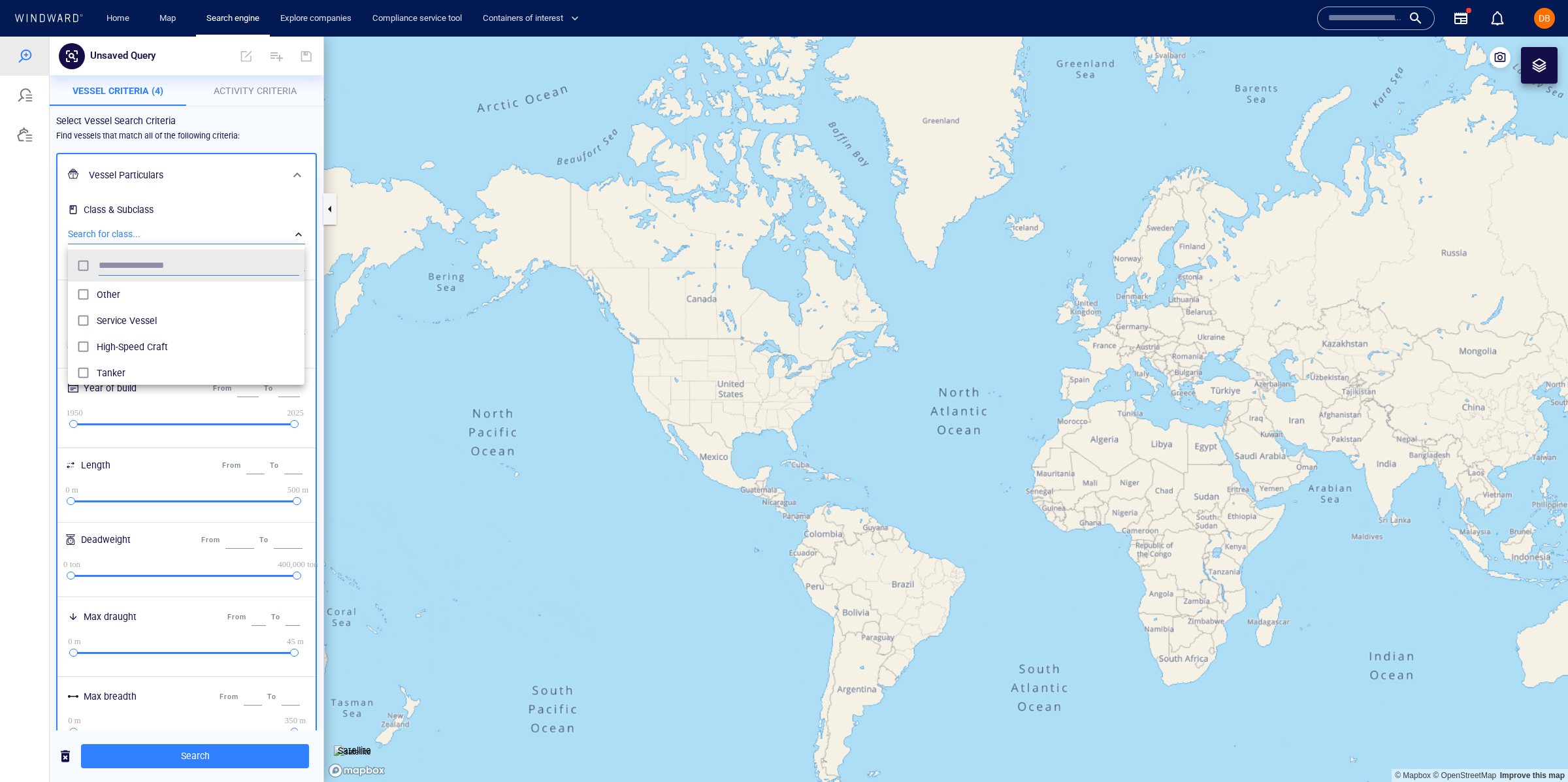
scroll to position [129, 236]
click at [186, 235] on div at bounding box center [784, 409] width 1568 height 745
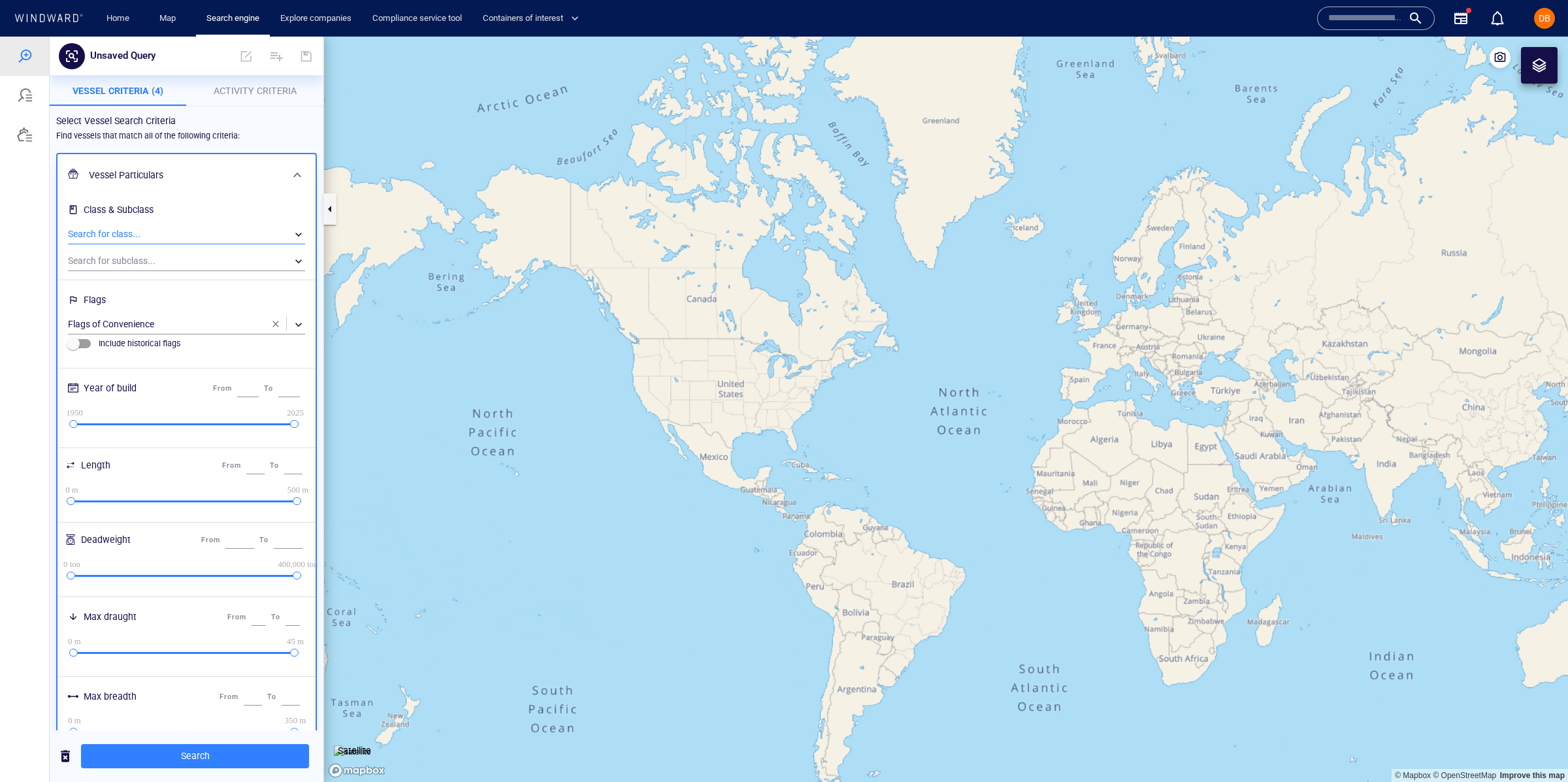
drag, startPoint x: 182, startPoint y: 224, endPoint x: 180, endPoint y: 233, distance: 9.2
click at [182, 224] on div "Search for class... ​" at bounding box center [186, 233] width 248 height 27
click at [150, 239] on div "​" at bounding box center [186, 234] width 237 height 19
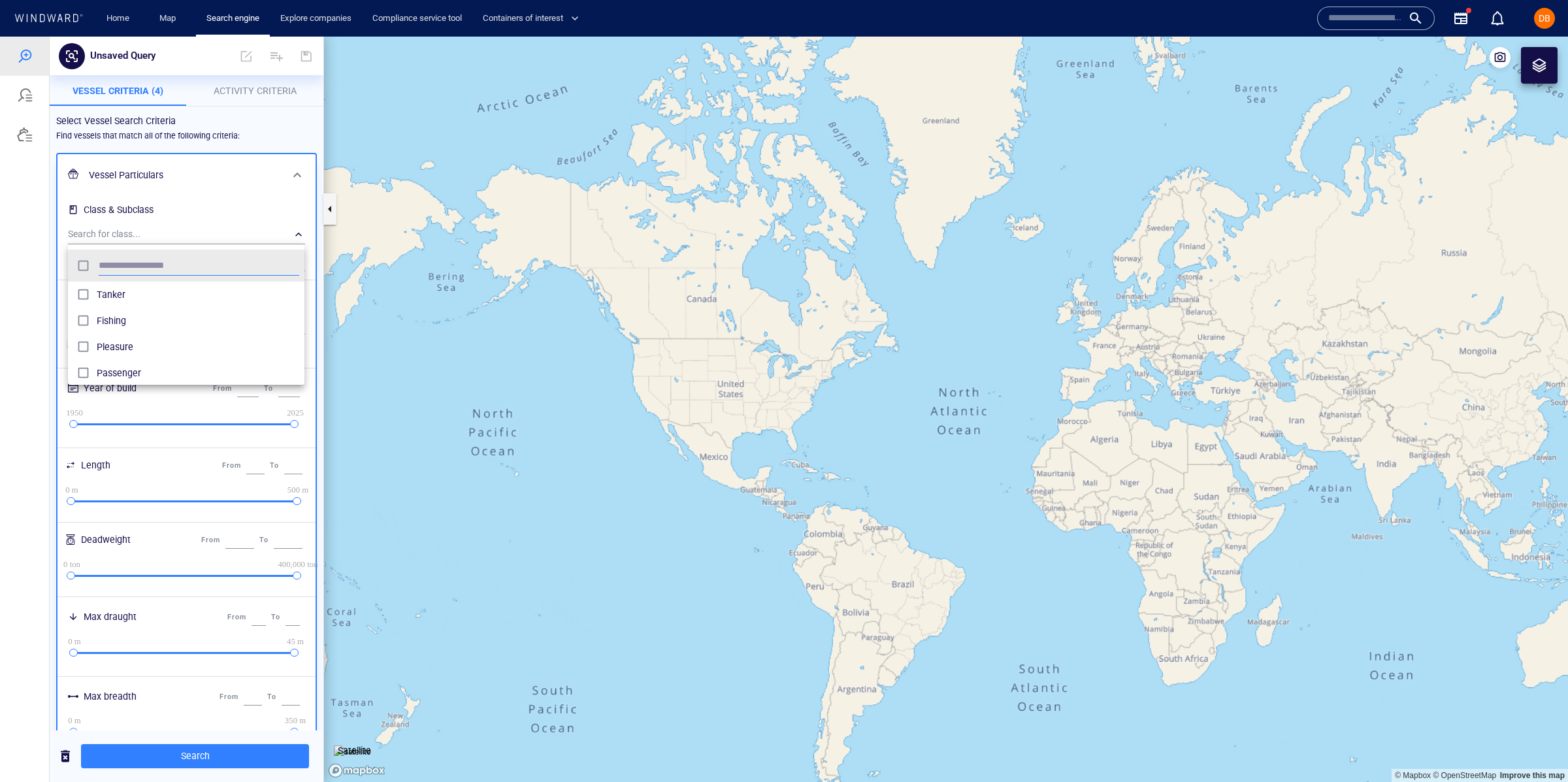
scroll to position [80, 0]
click at [129, 290] on span "Tanker" at bounding box center [198, 293] width 203 height 16
click at [163, 205] on div at bounding box center [784, 409] width 1568 height 745
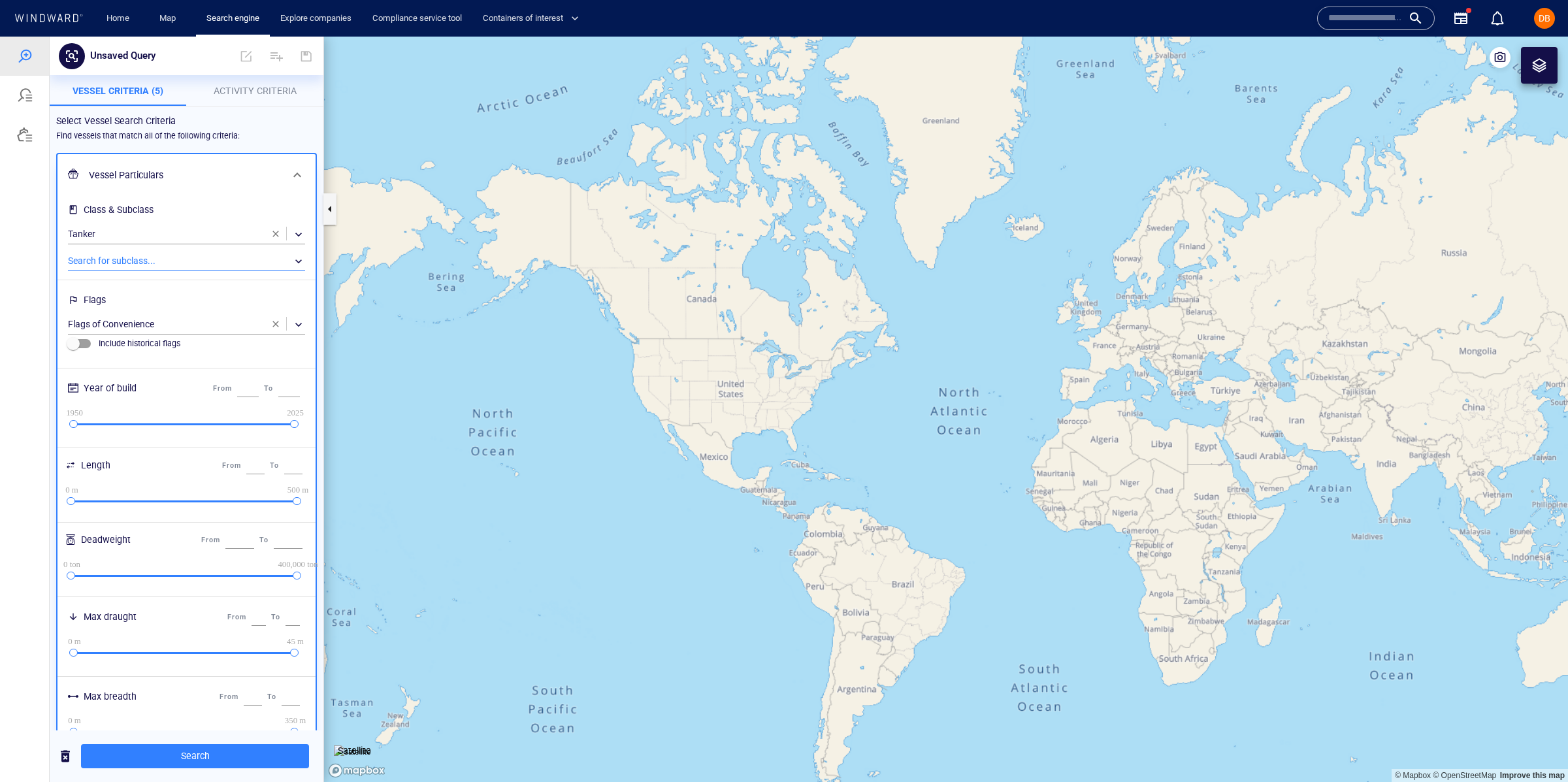
click at [159, 256] on div "​" at bounding box center [186, 261] width 237 height 19
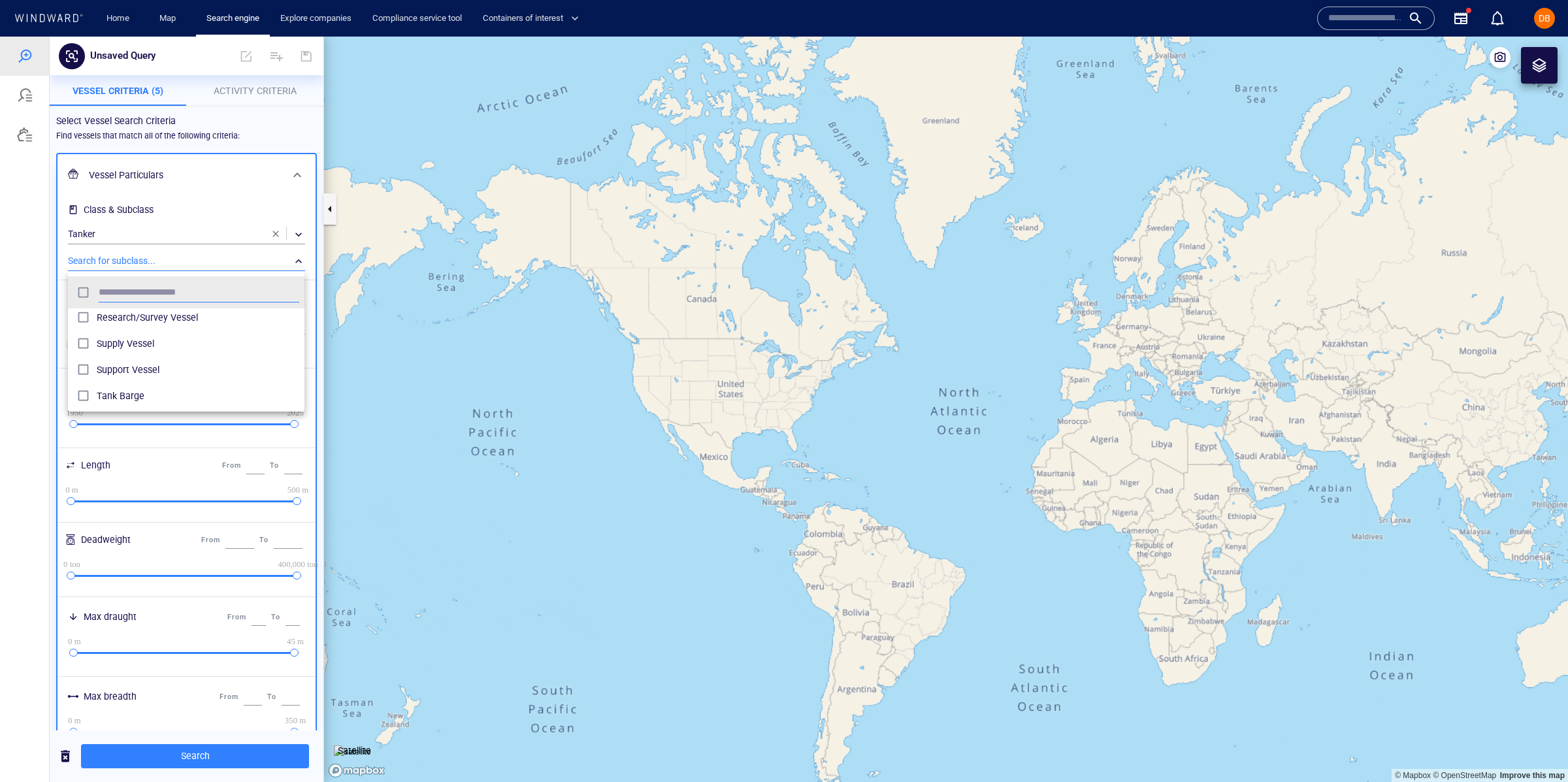
scroll to position [854, 0]
click at [183, 191] on div at bounding box center [784, 409] width 1568 height 745
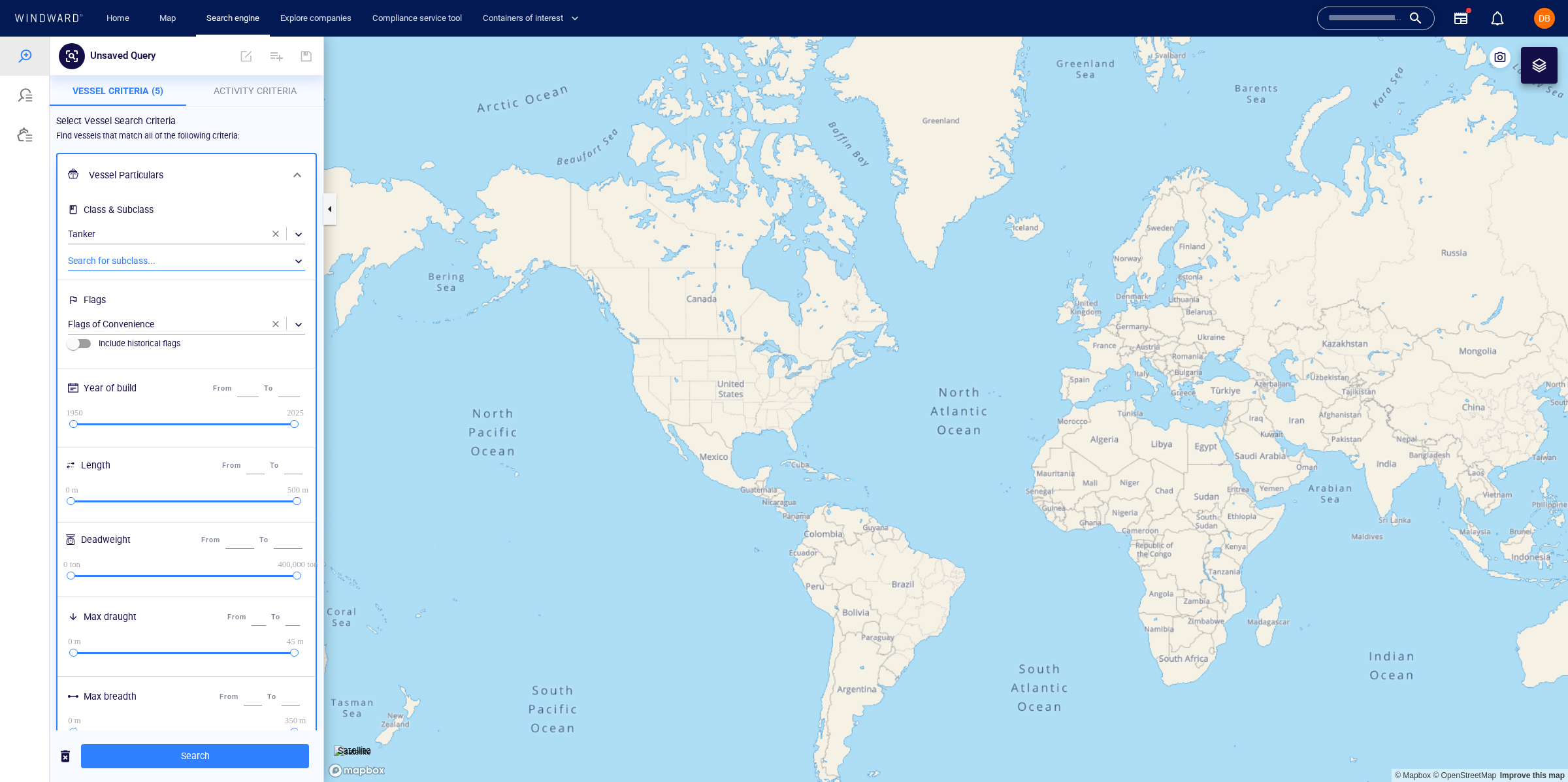
click at [176, 252] on div "​" at bounding box center [186, 261] width 237 height 19
click at [186, 214] on div at bounding box center [784, 409] width 1568 height 745
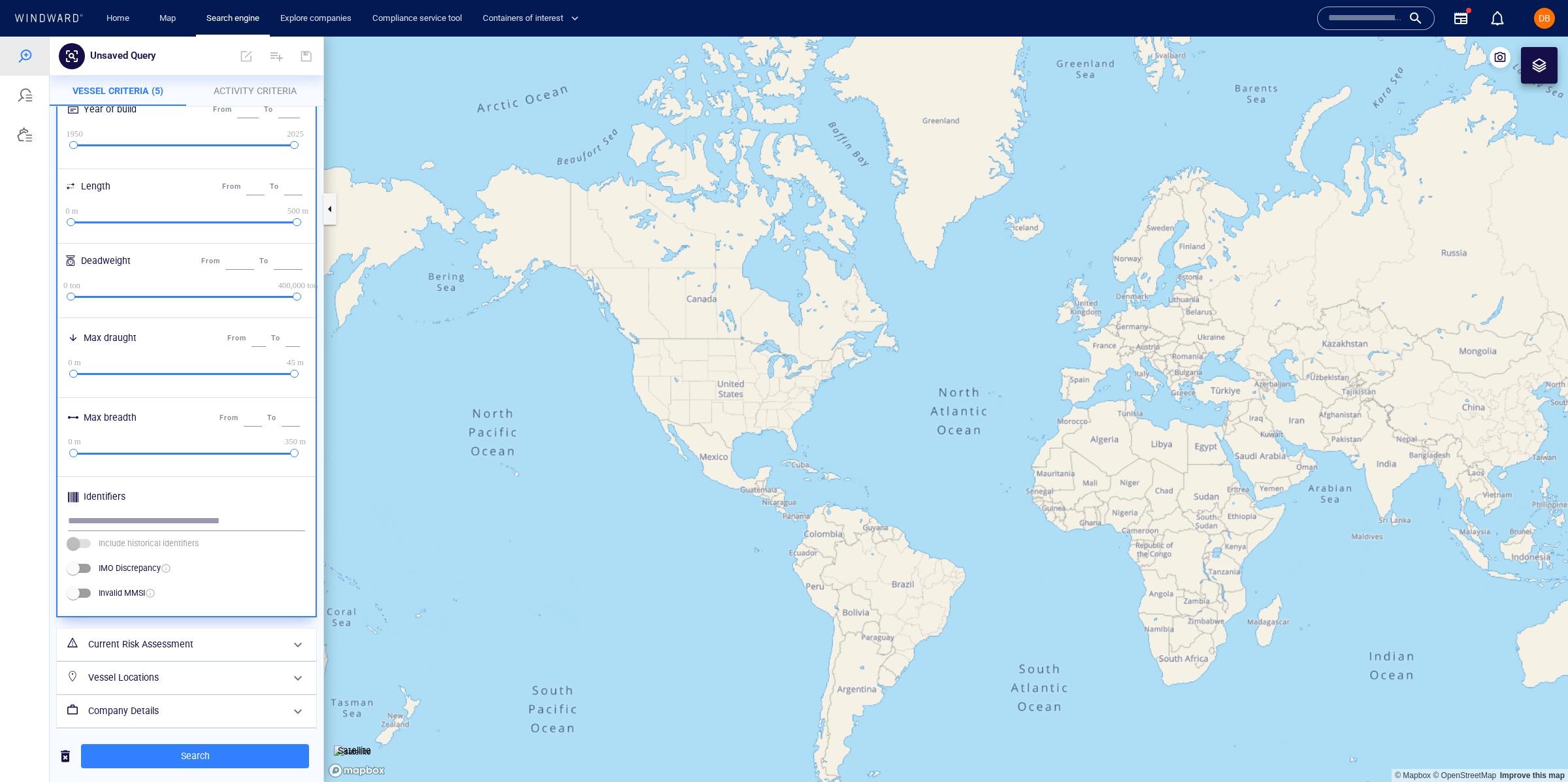
scroll to position [318, 0]
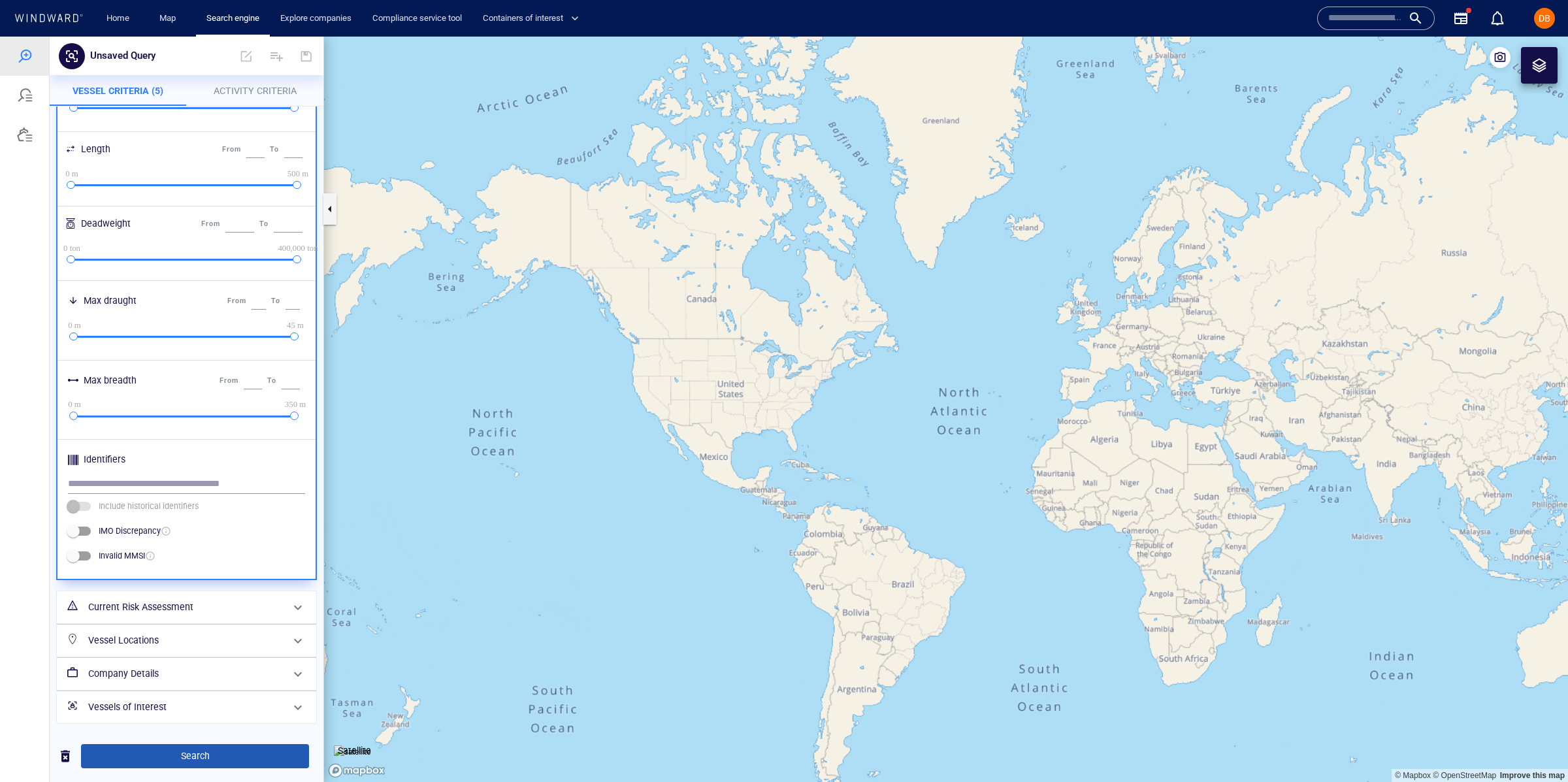
click at [189, 760] on span "Search" at bounding box center [195, 756] width 207 height 16
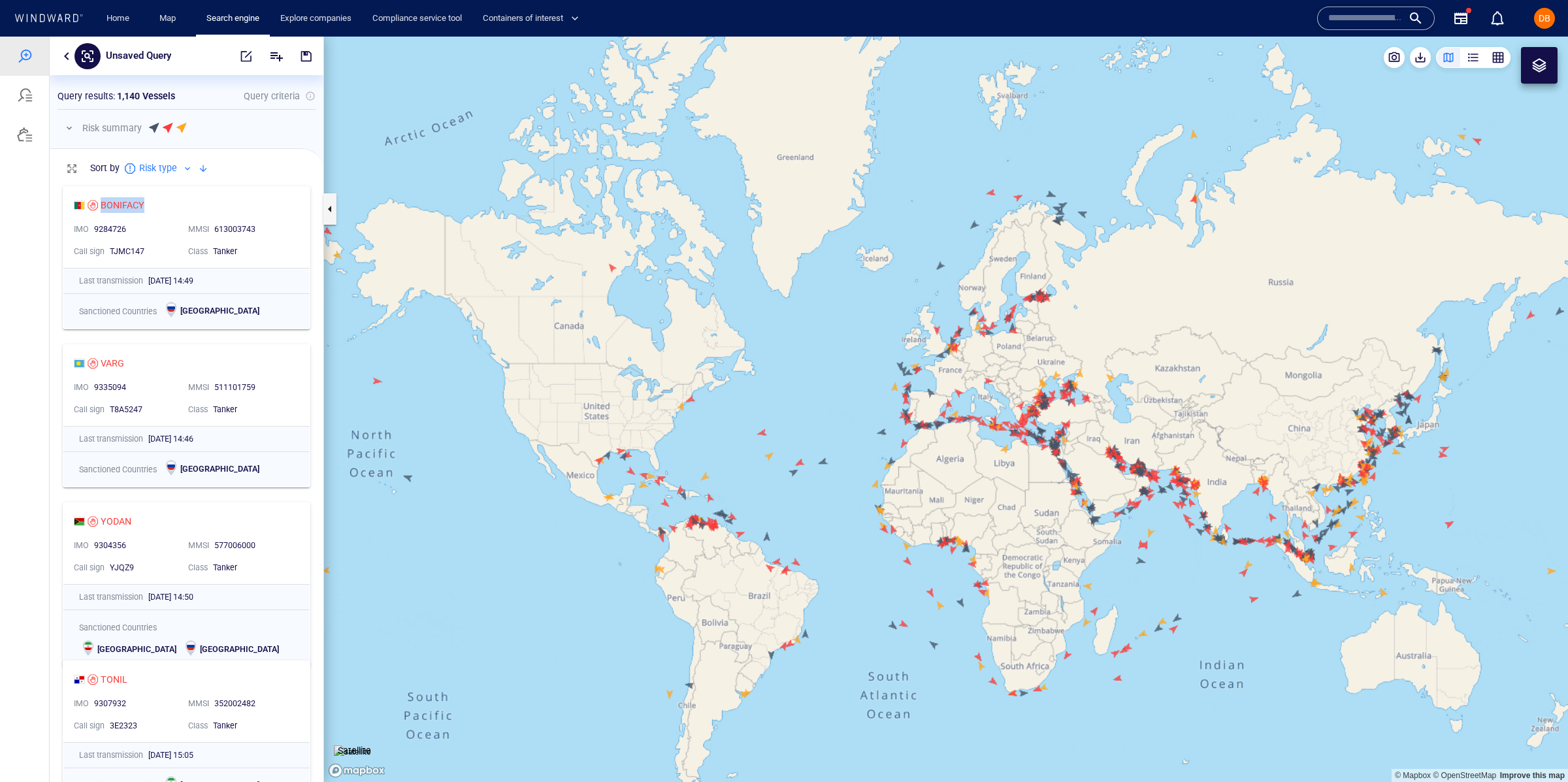
scroll to position [602, 273]
